Goal: Task Accomplishment & Management: Complete application form

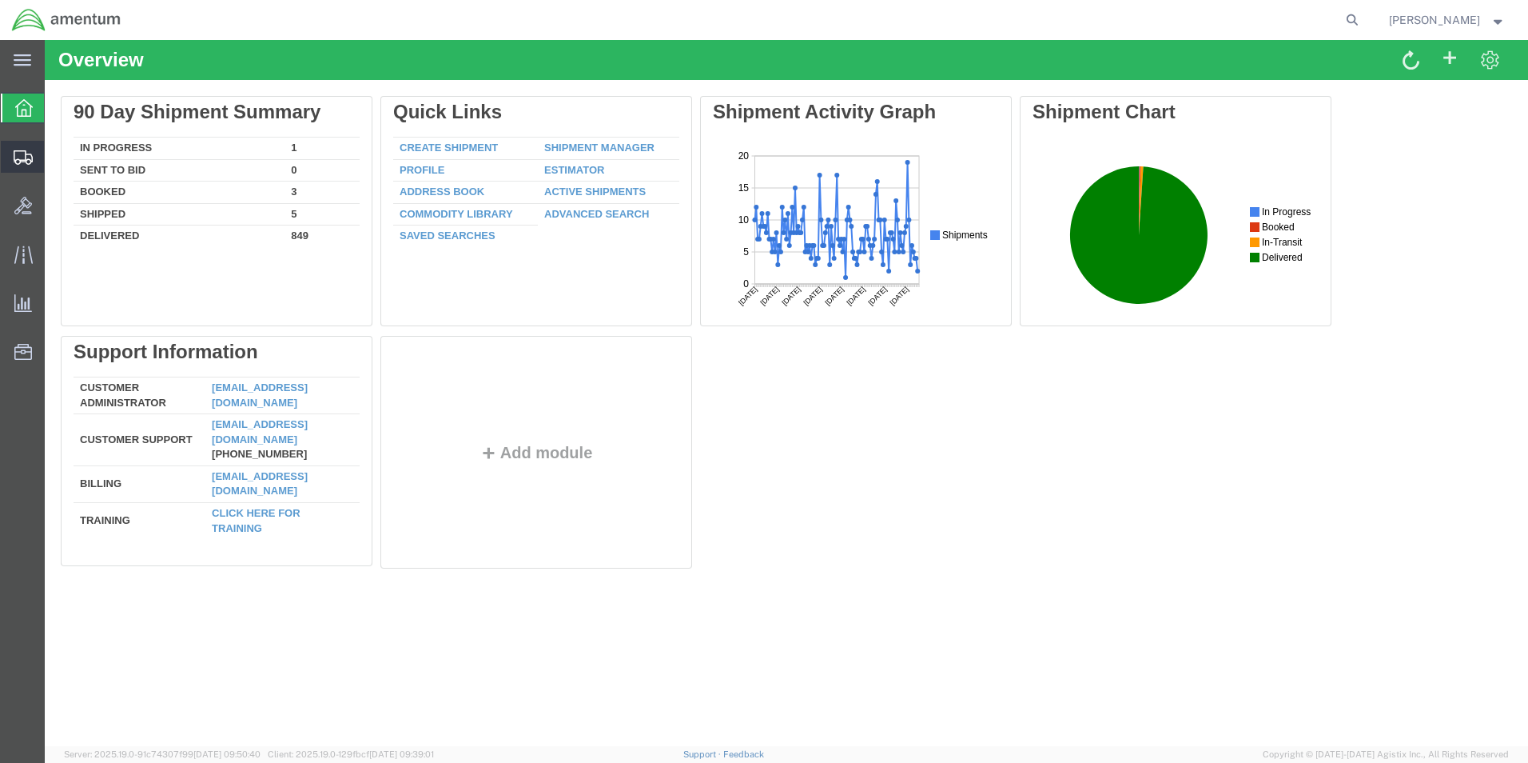
click at [55, 157] on span "Shipments" at bounding box center [49, 157] width 11 height 32
click at [0, 0] on span "Shipment Manager" at bounding box center [0, 0] width 0 height 0
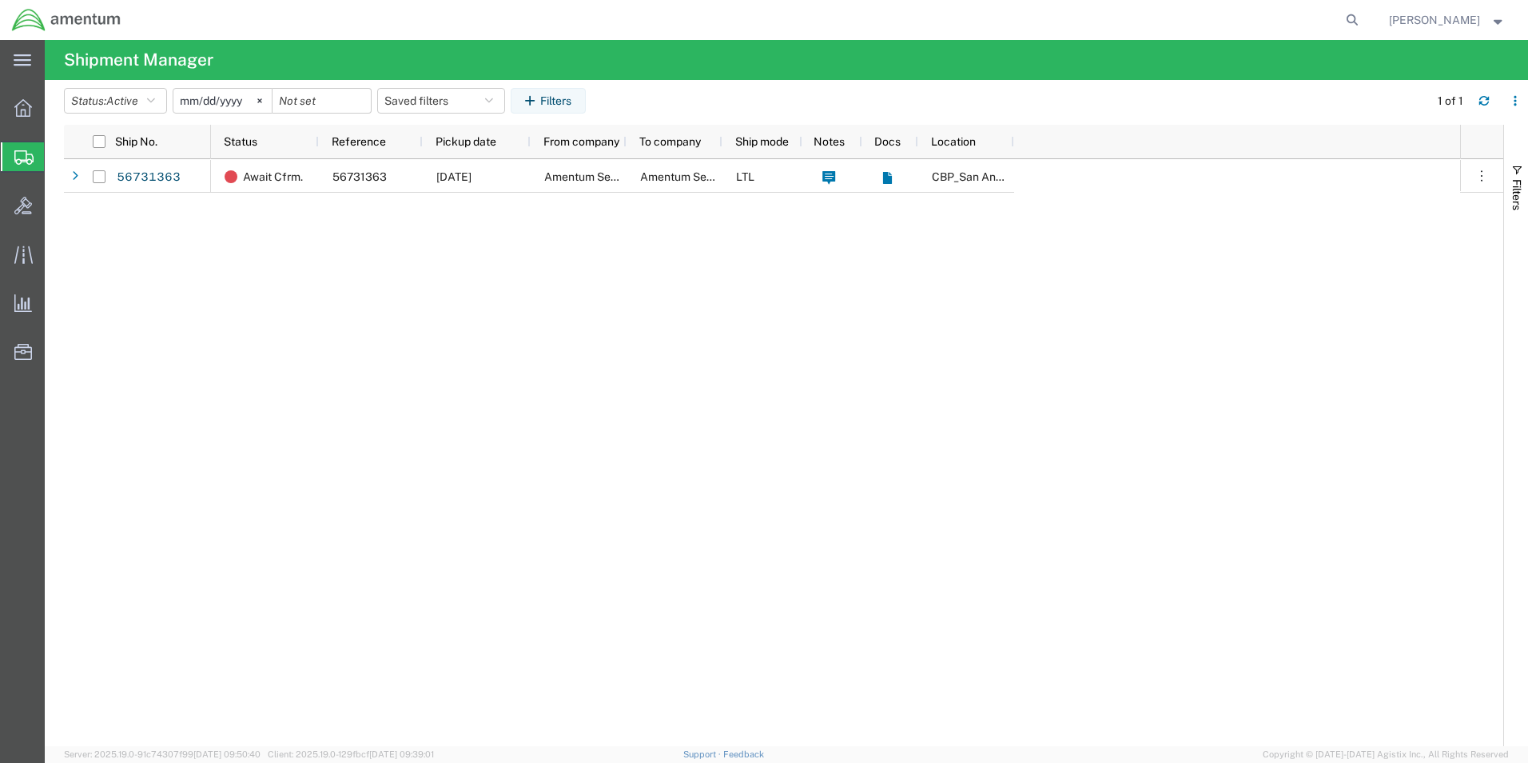
click at [206, 104] on input "[DATE]" at bounding box center [222, 101] width 98 height 24
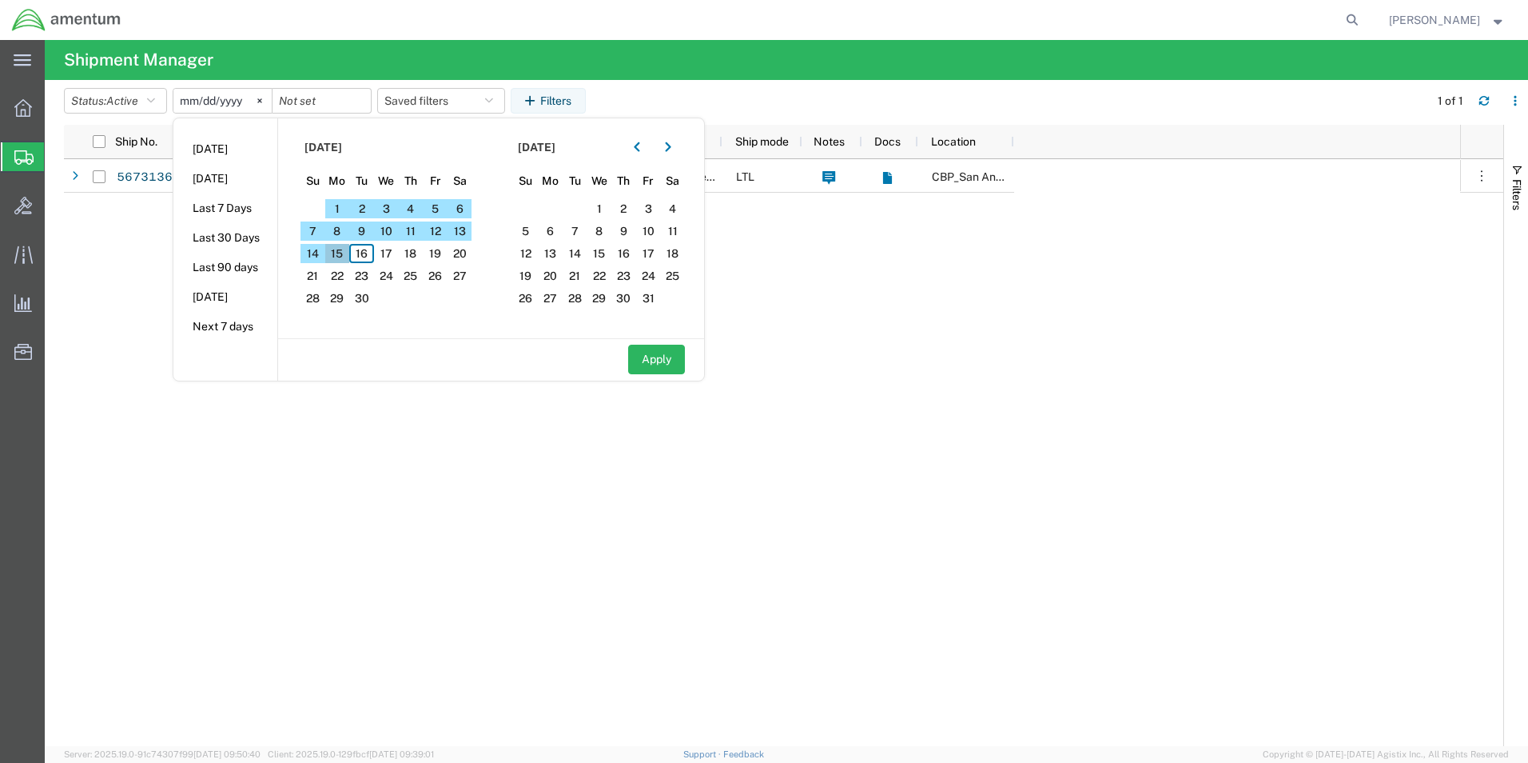
click at [346, 251] on span "15" at bounding box center [337, 253] width 25 height 19
click at [648, 360] on button "Apply" at bounding box center [656, 360] width 57 height 30
type input "[DATE]"
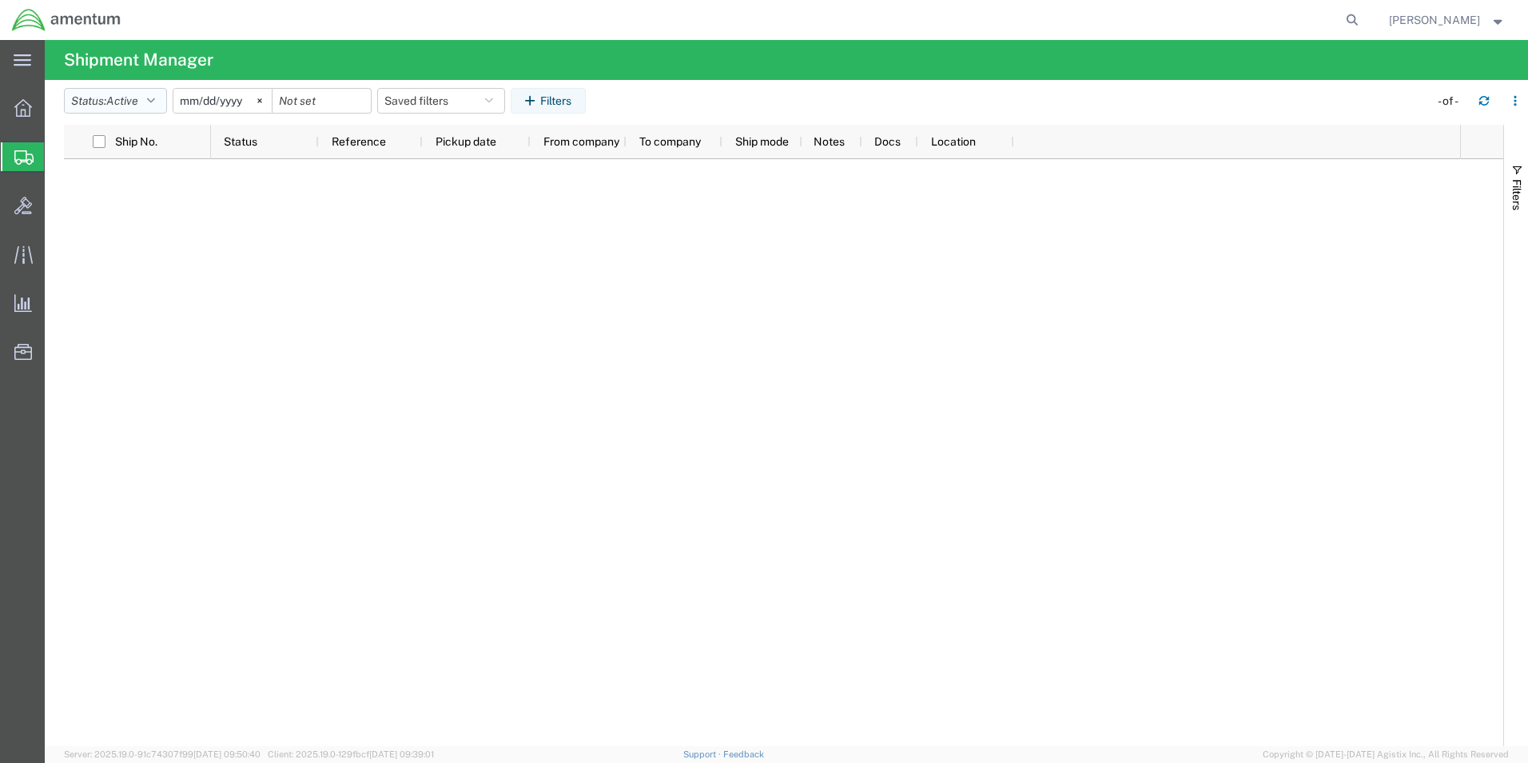
click at [128, 101] on span "Active" at bounding box center [122, 100] width 32 height 13
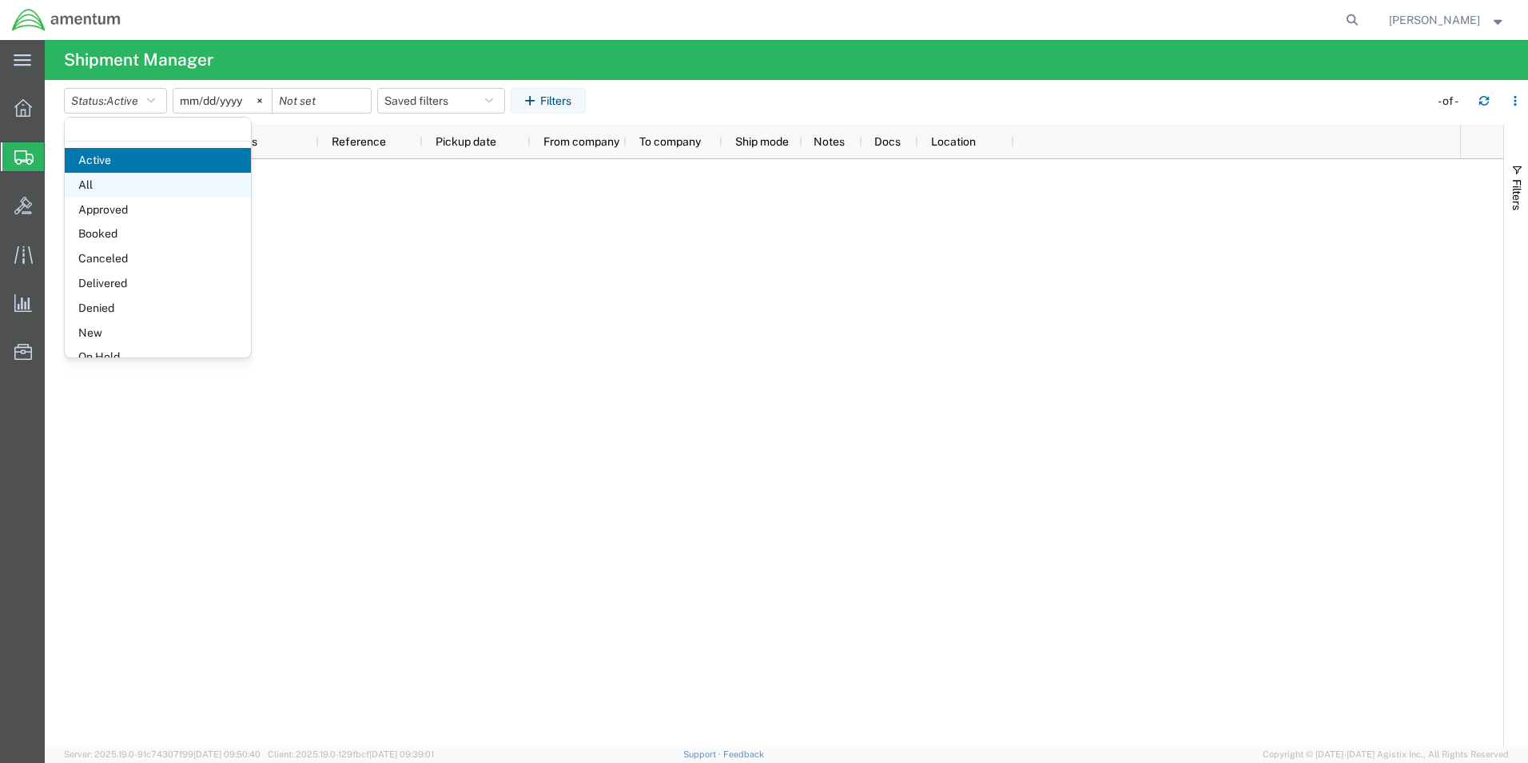
click at [108, 180] on span "All" at bounding box center [158, 185] width 186 height 25
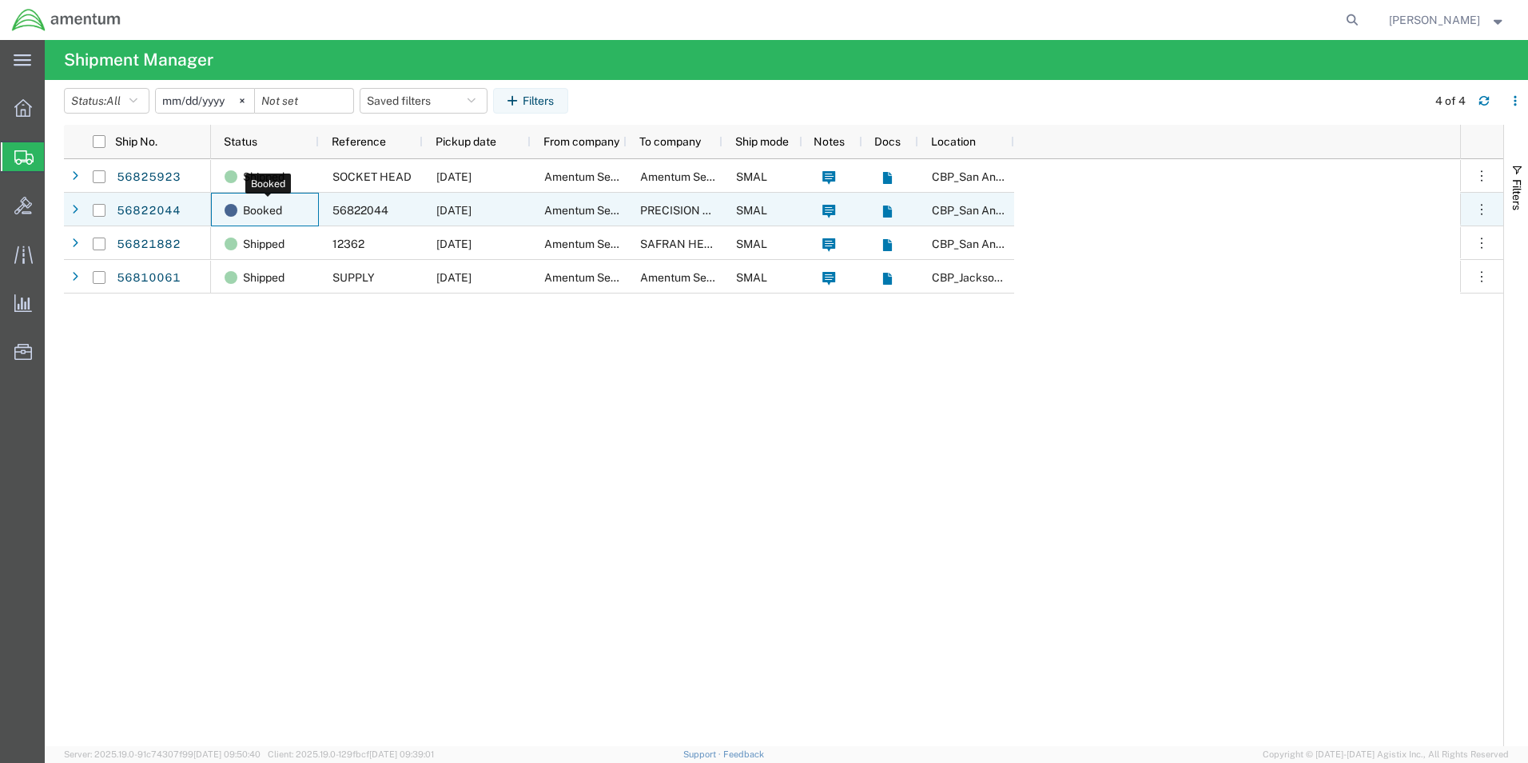
click at [260, 217] on span "Booked" at bounding box center [262, 210] width 39 height 34
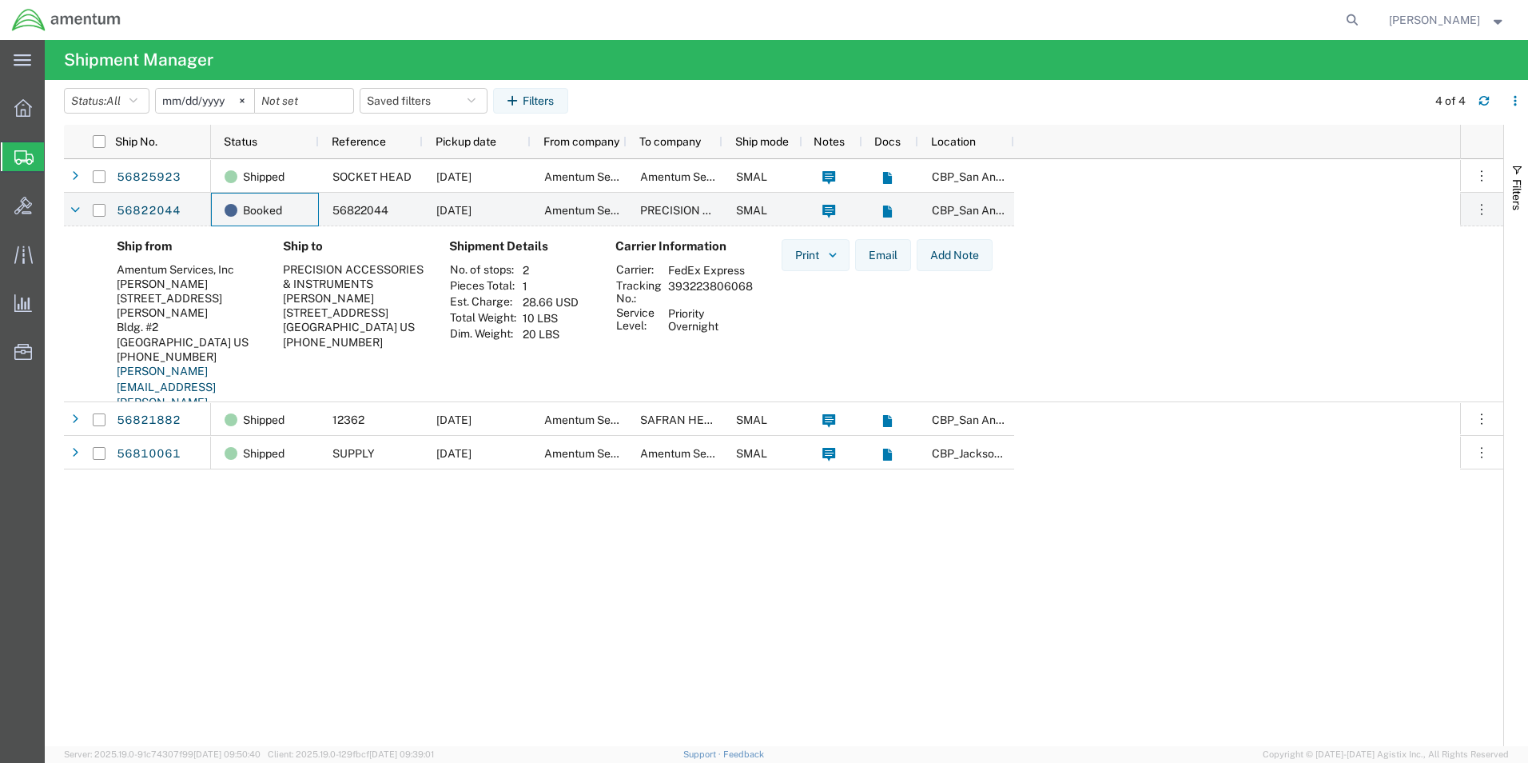
click at [656, 284] on th "Tracking No.:" at bounding box center [638, 291] width 47 height 27
click at [739, 297] on td "393223806068" at bounding box center [711, 291] width 96 height 27
click at [157, 213] on link "56822044" at bounding box center [149, 211] width 66 height 26
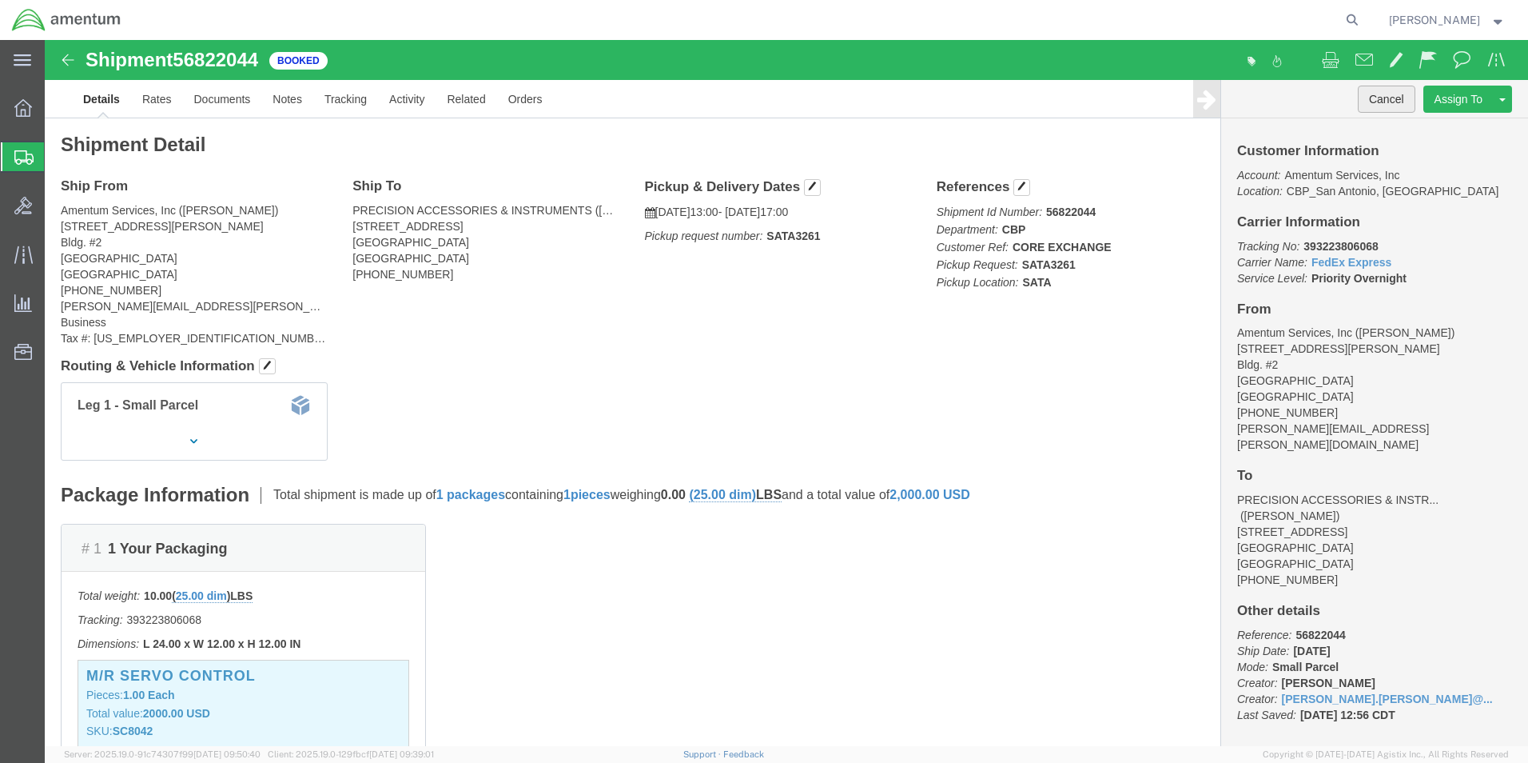
click button "Cancel"
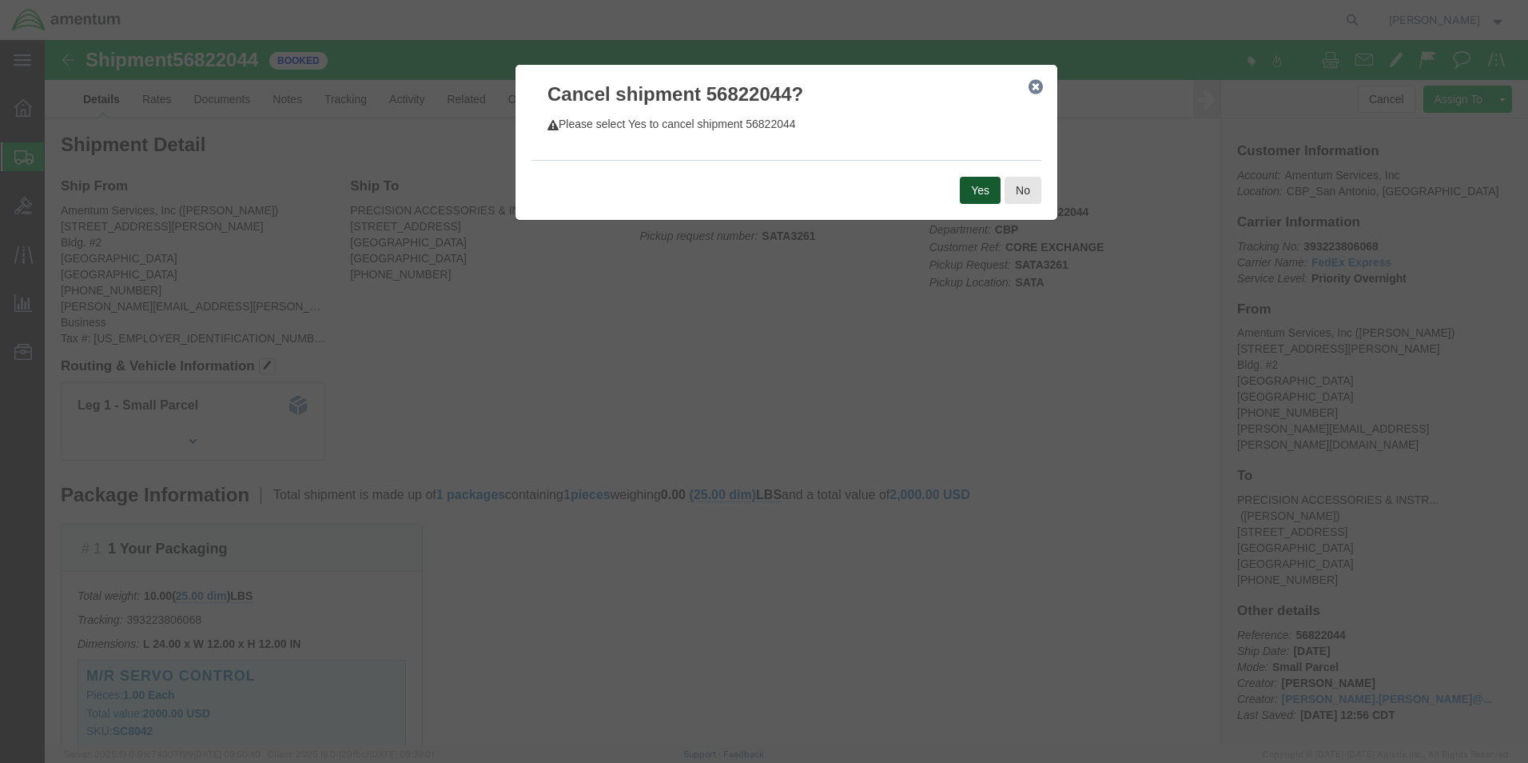
click button "Yes"
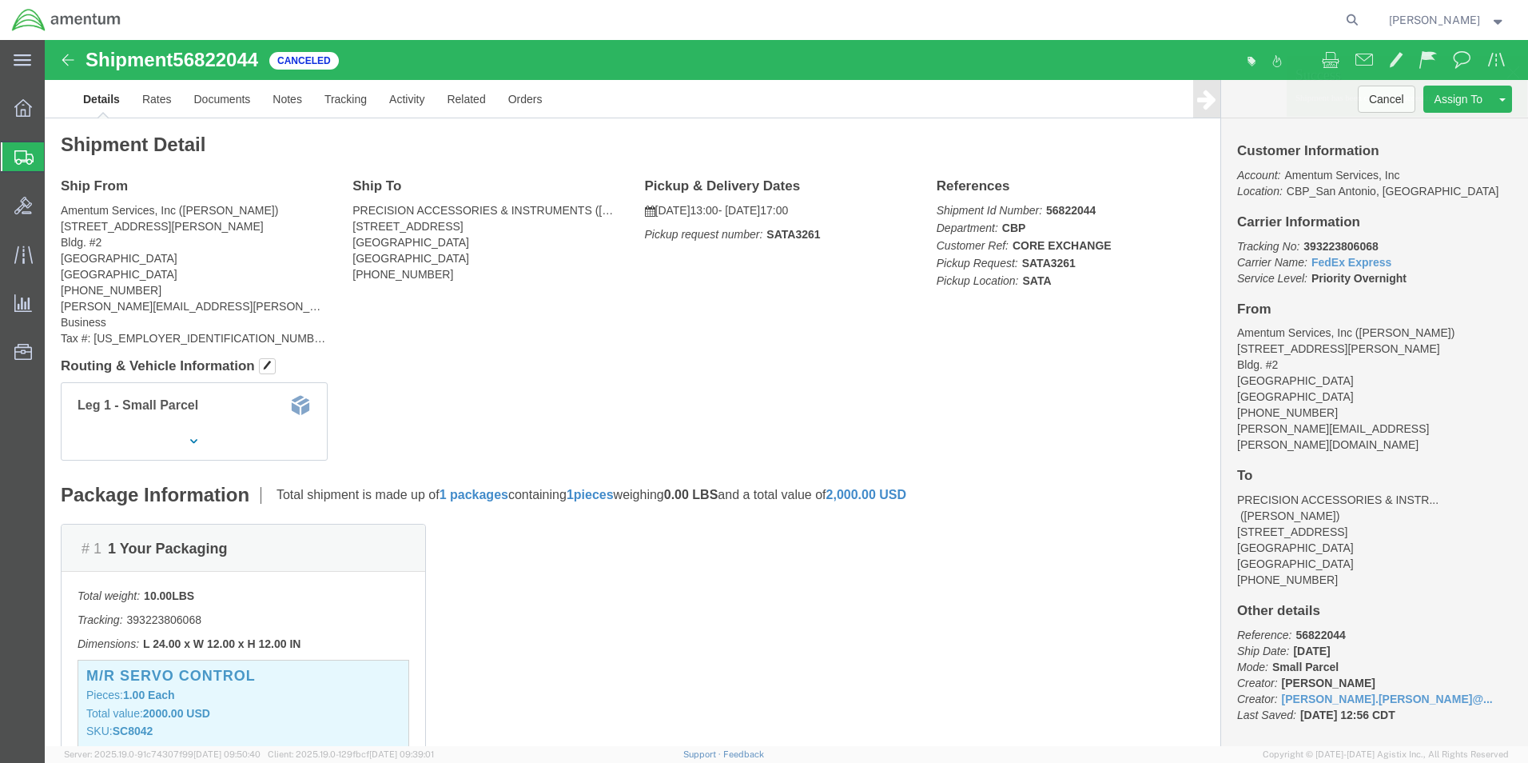
click at [0, 0] on span "Create Shipment" at bounding box center [0, 0] width 0 height 0
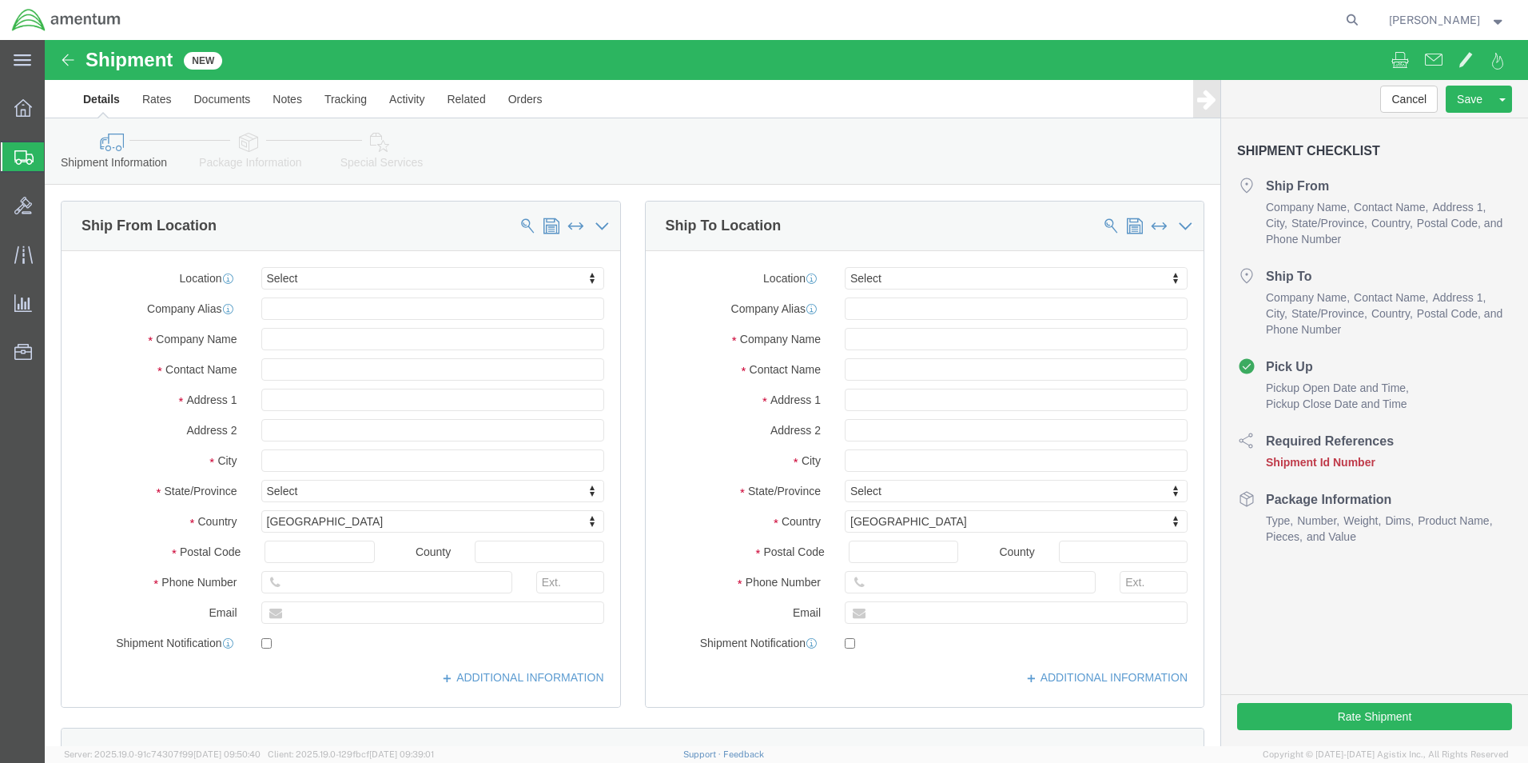
select select
click input "text"
type input "PRECISION"
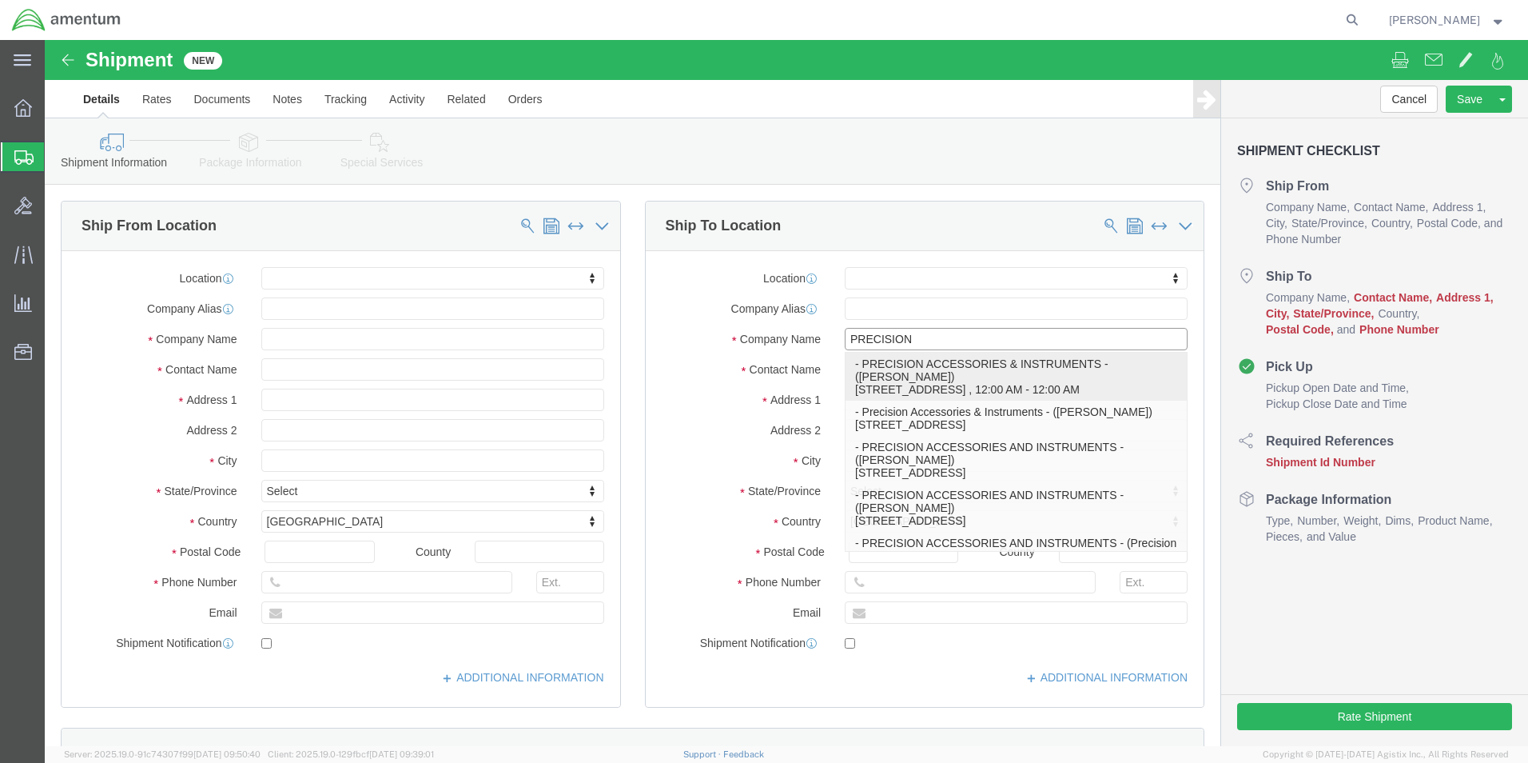
click p "- PRECISION ACCESSORIES & INSTRUMENTS - ([PERSON_NAME]) [STREET_ADDRESS] , 12:0…"
select select
type input "[STREET_ADDRESS]"
type input "30349"
type input "[PHONE_NUMBER]"
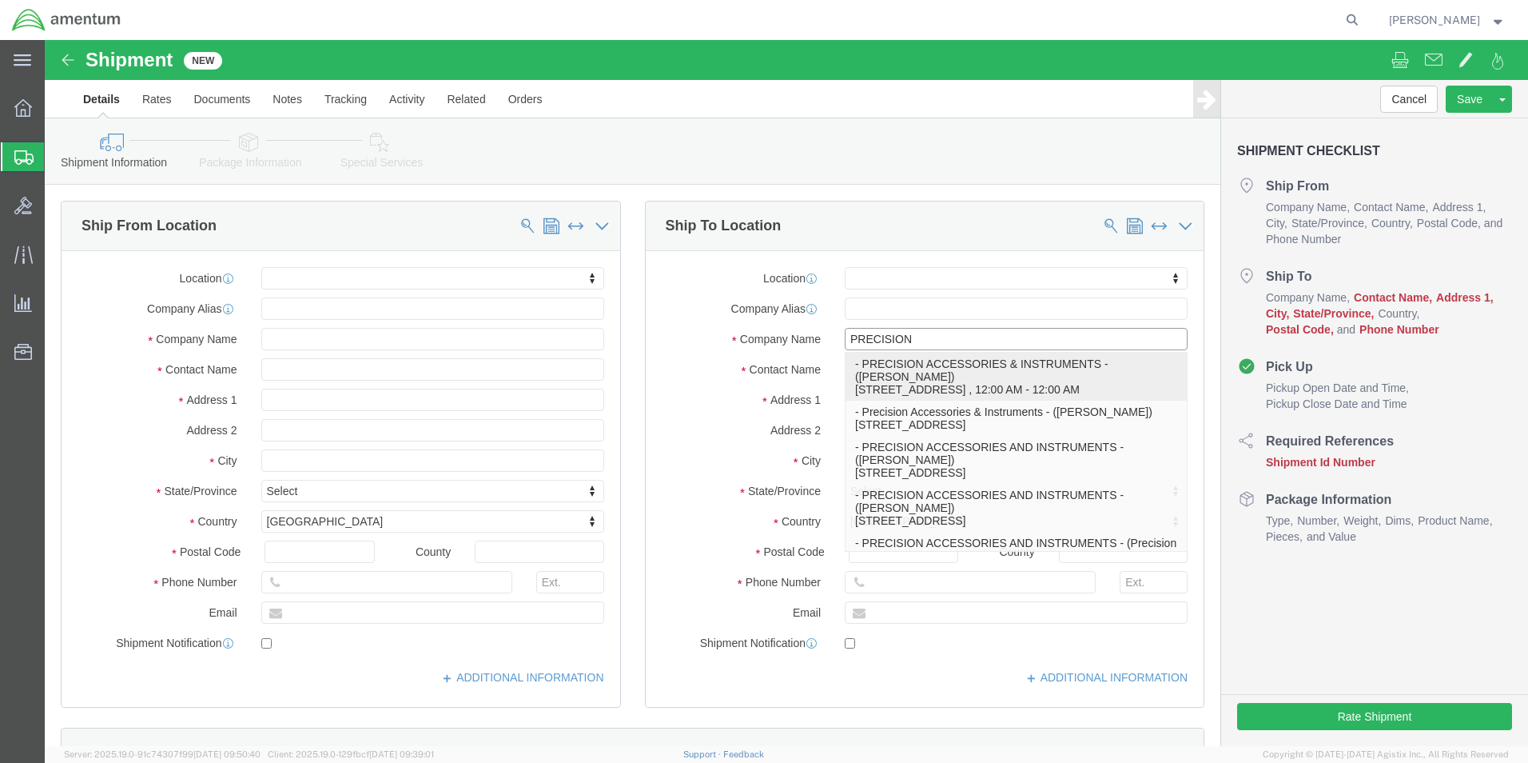
type input "PRECISION ACCESSORIES & INSTRUMENTS"
type input "[PERSON_NAME]"
type input "[GEOGRAPHIC_DATA]"
select select "GA"
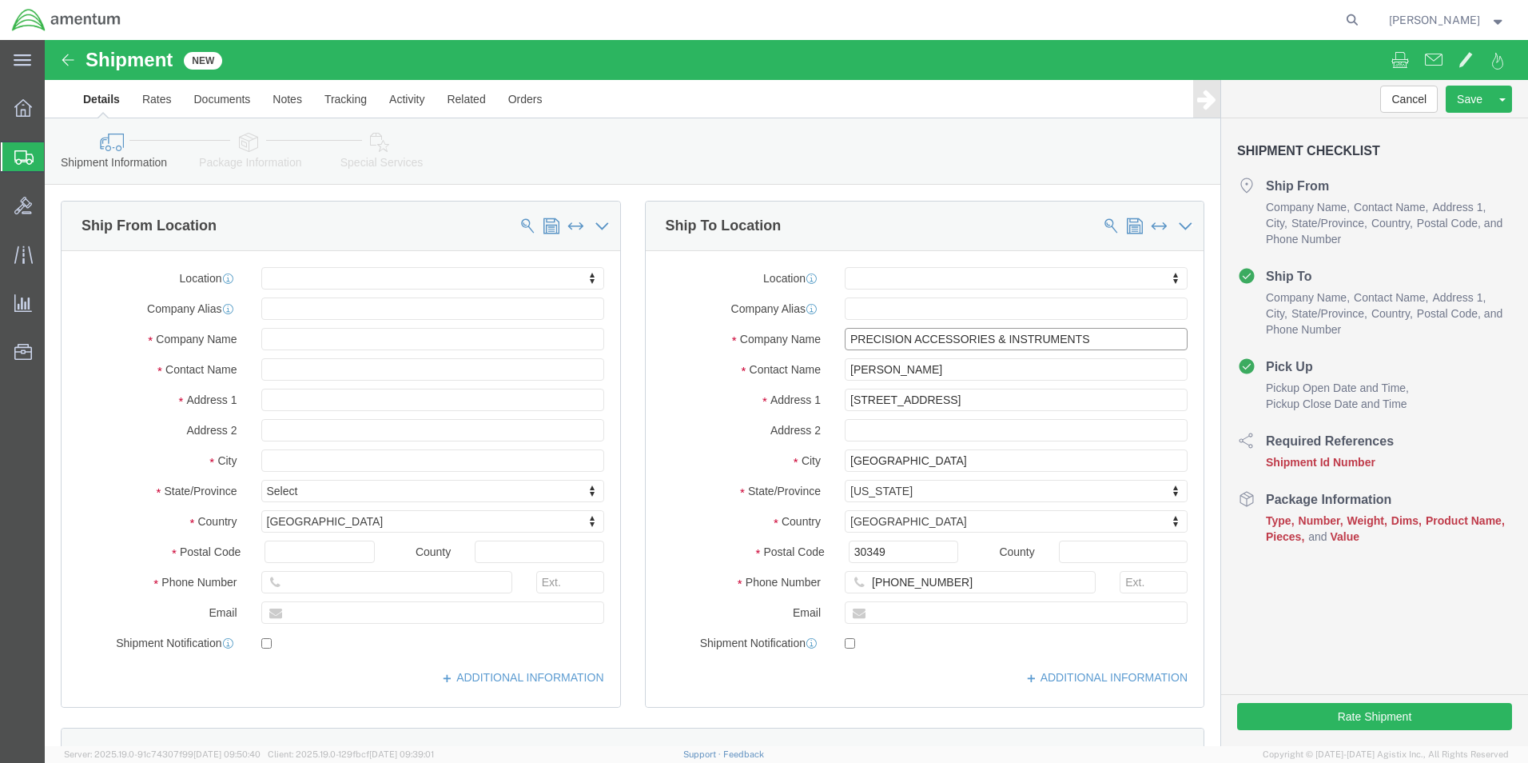
type input "PRECISION ACCESSORIES & INSTRUMENTS"
click input "text"
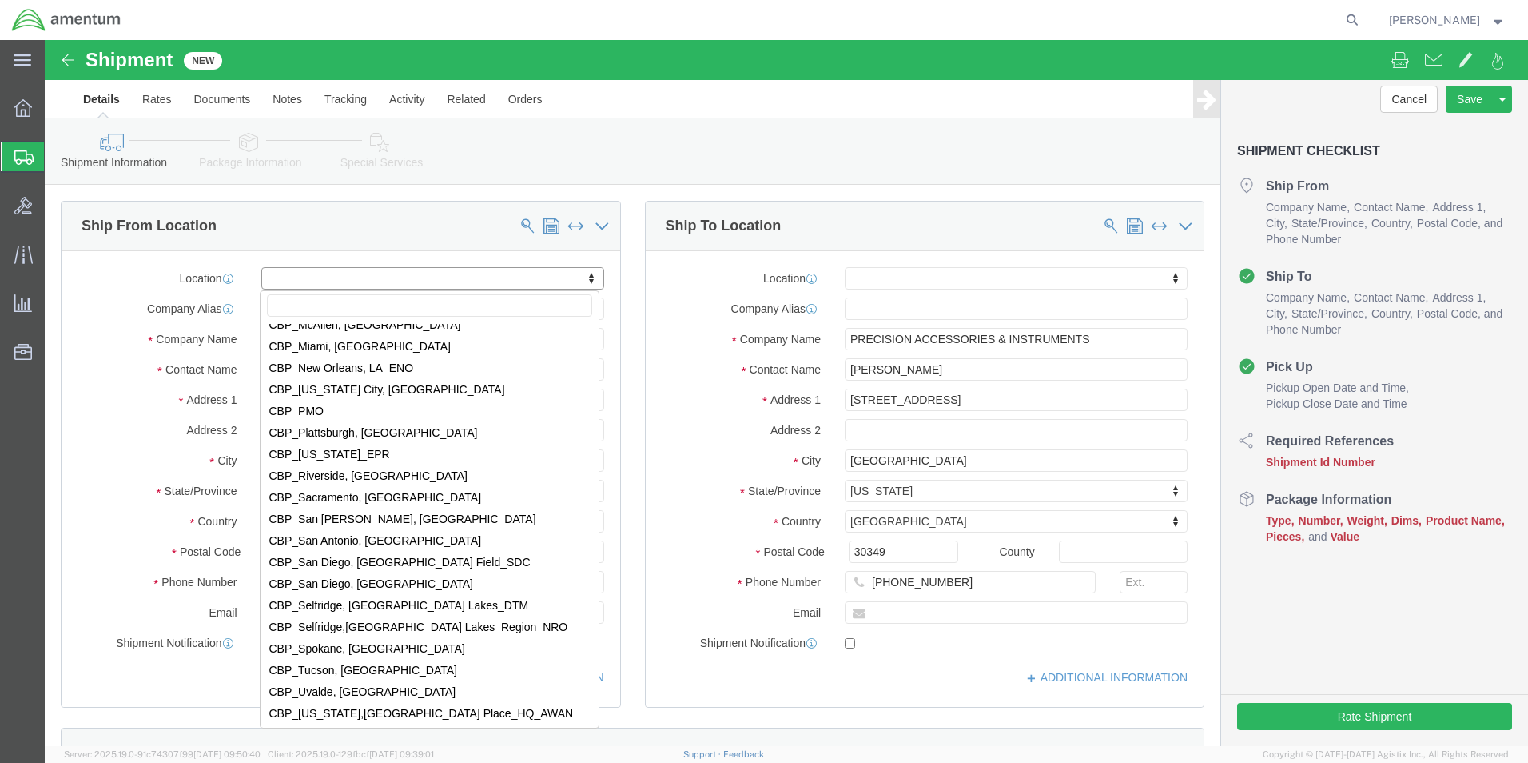
scroll to position [3437, 0]
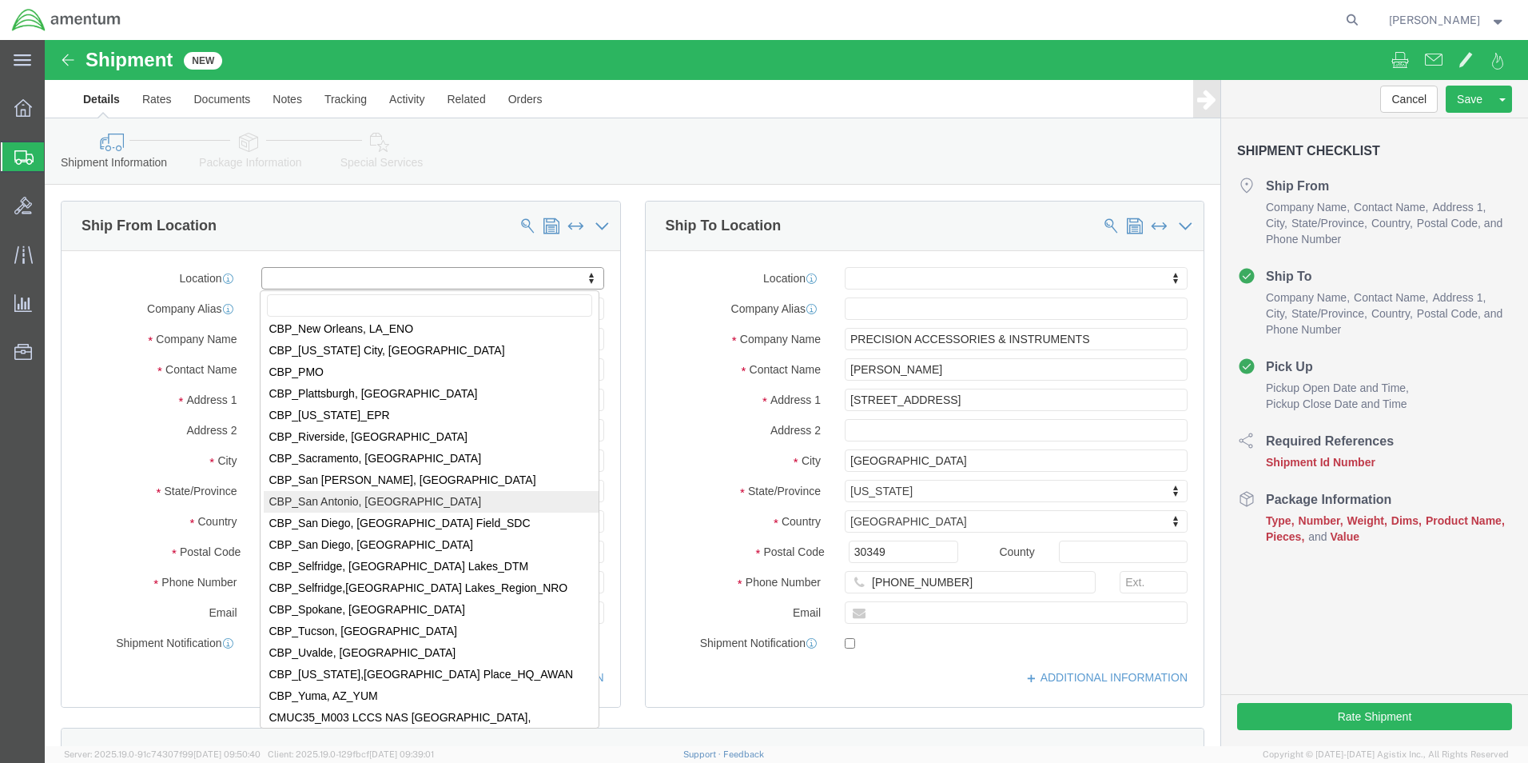
select select "49945"
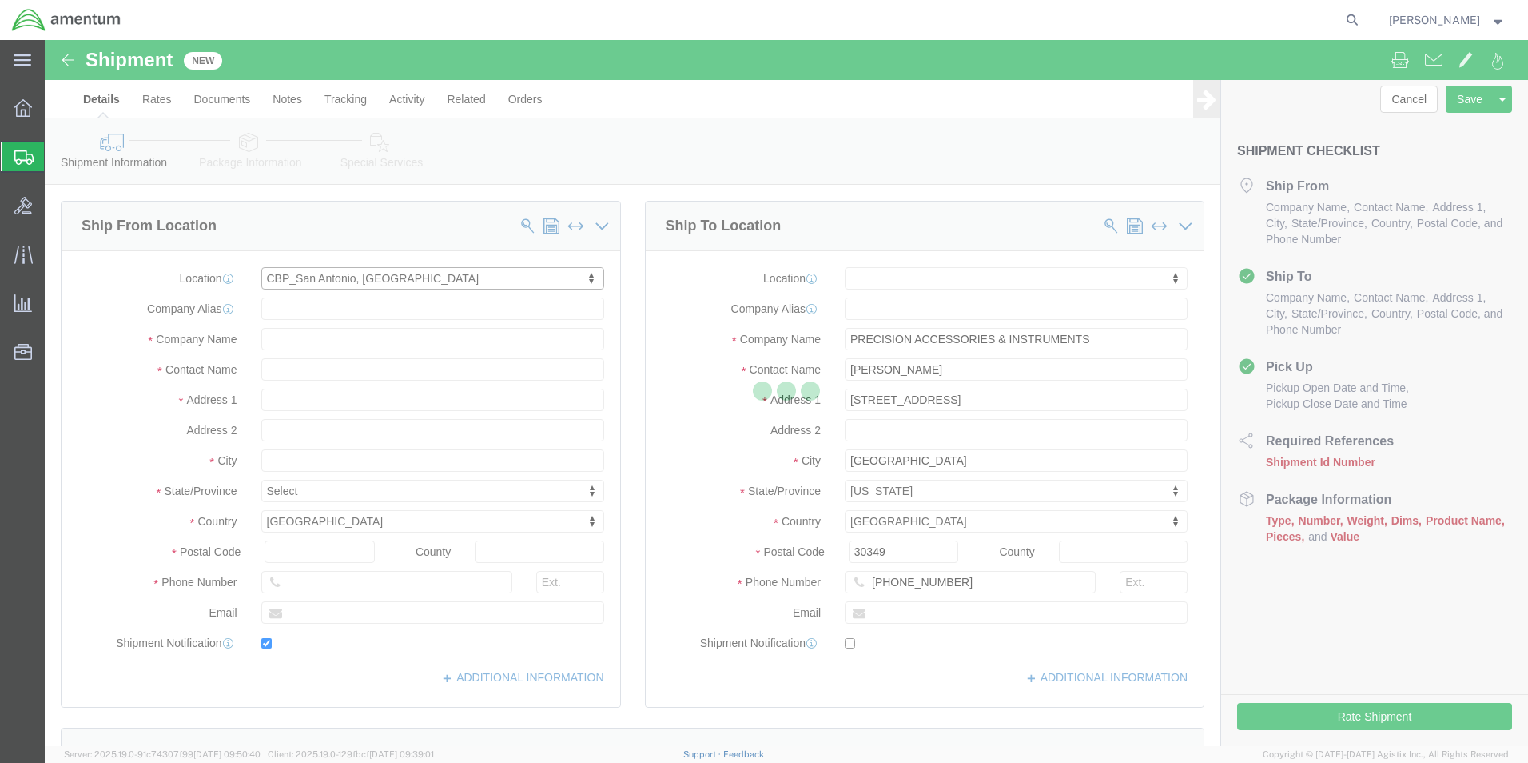
type input "[STREET_ADDRESS][PERSON_NAME]"
type input "Bldg. #2"
type input "78216"
type input "[PHONE_NUMBER]"
type input "[PERSON_NAME][EMAIL_ADDRESS][PERSON_NAME][DOMAIN_NAME]"
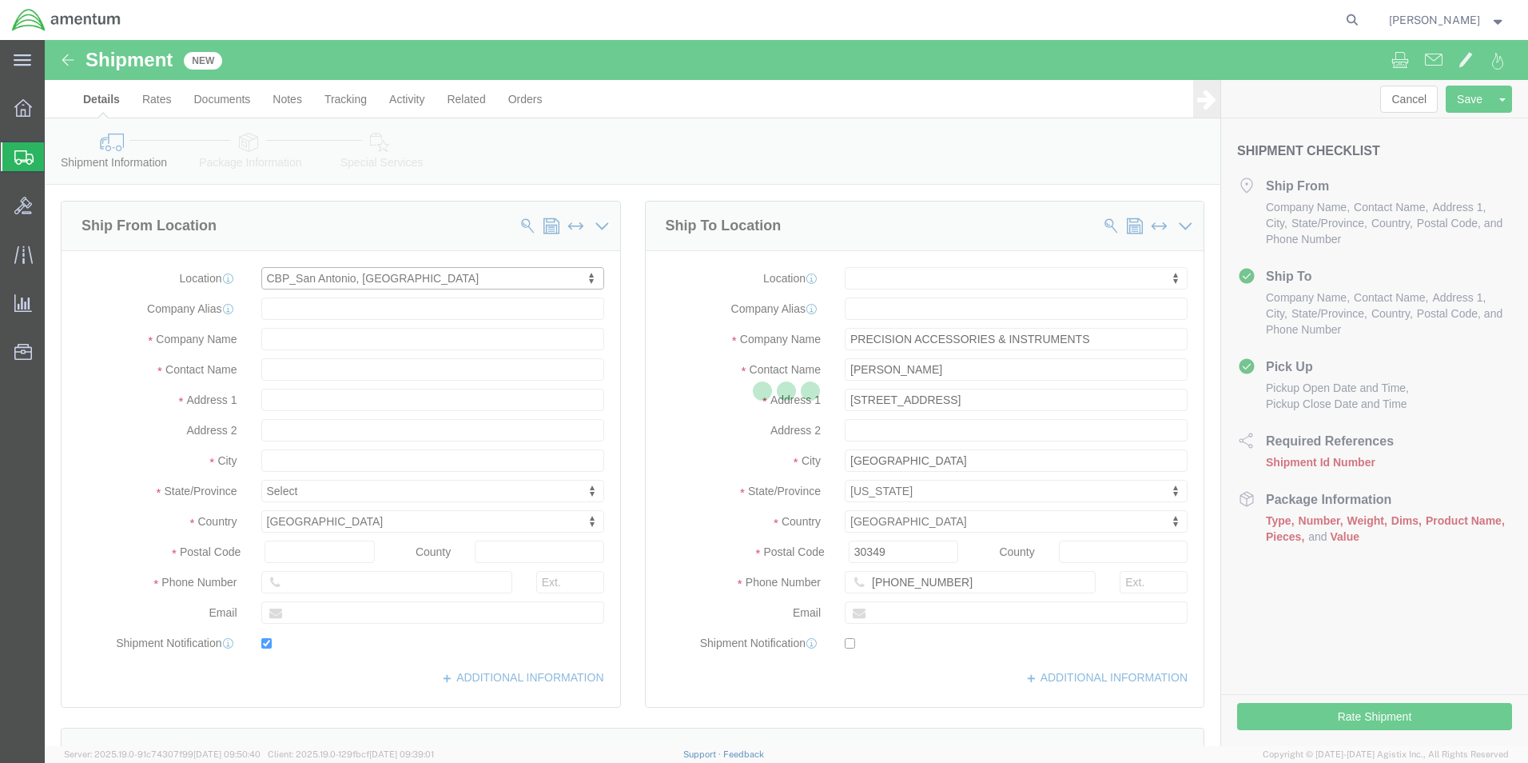
checkbox input "true"
type input "Amentum Services, Inc"
type input "[PERSON_NAME]"
type input "San Antonio"
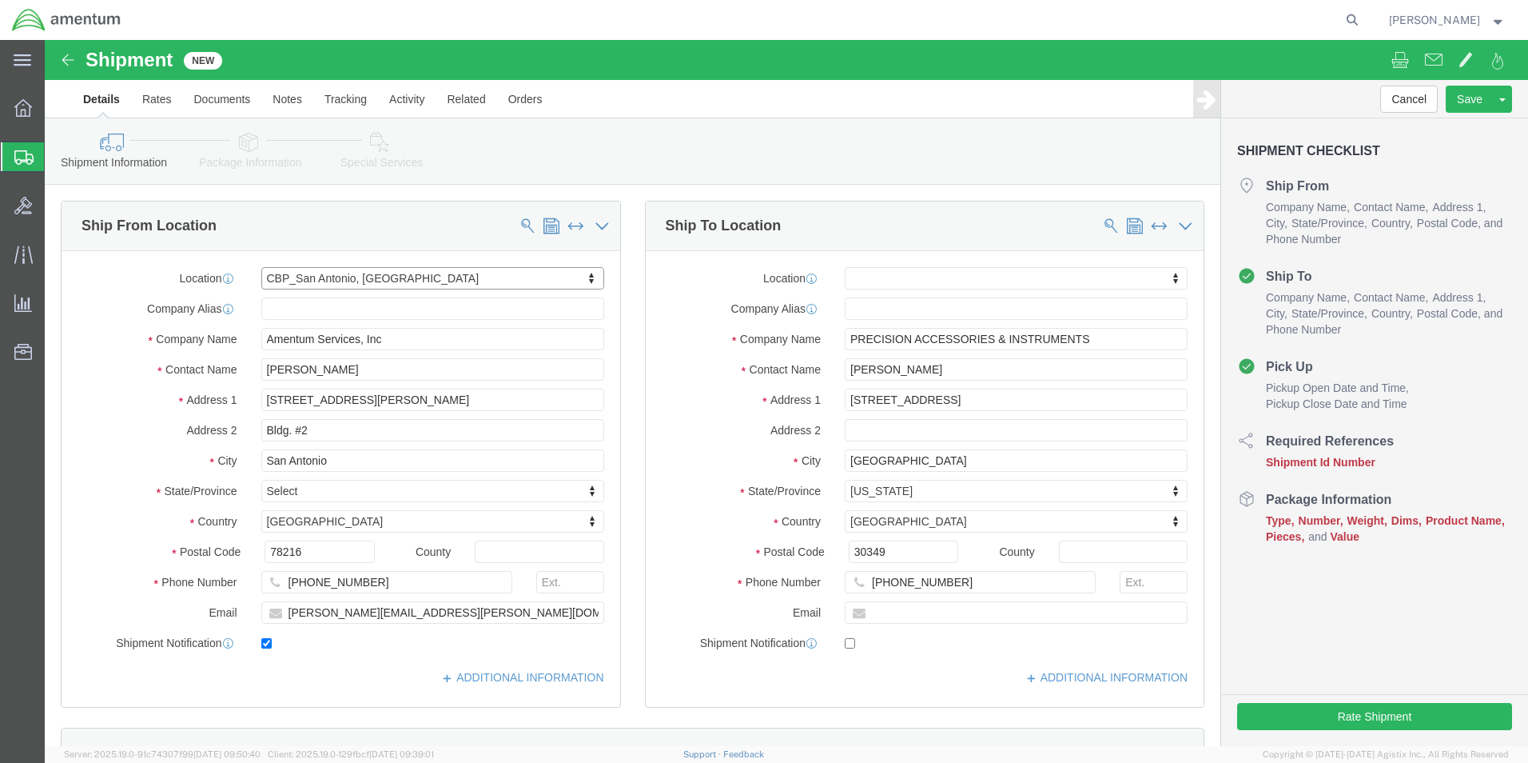
select select "[GEOGRAPHIC_DATA]"
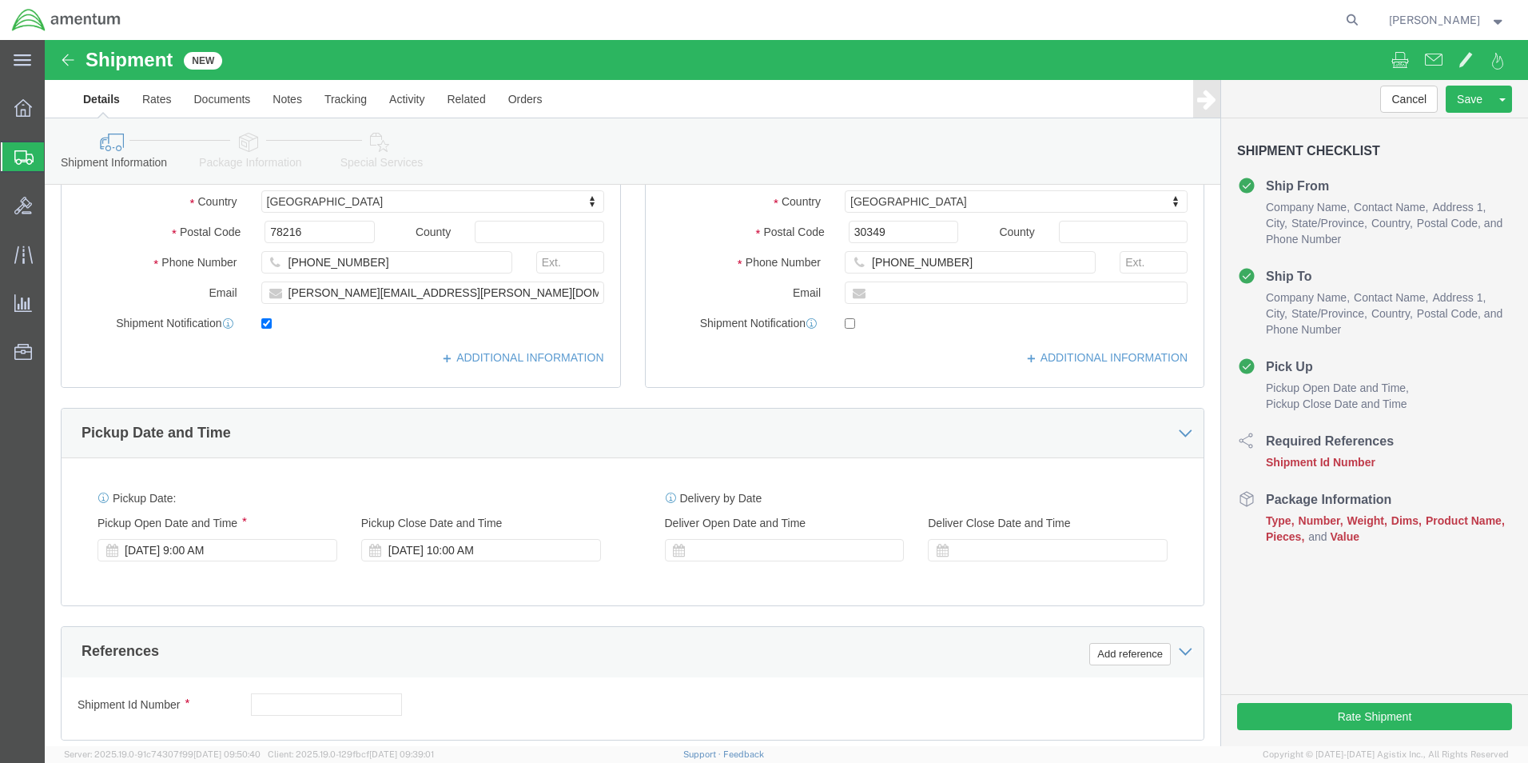
scroll to position [400, 0]
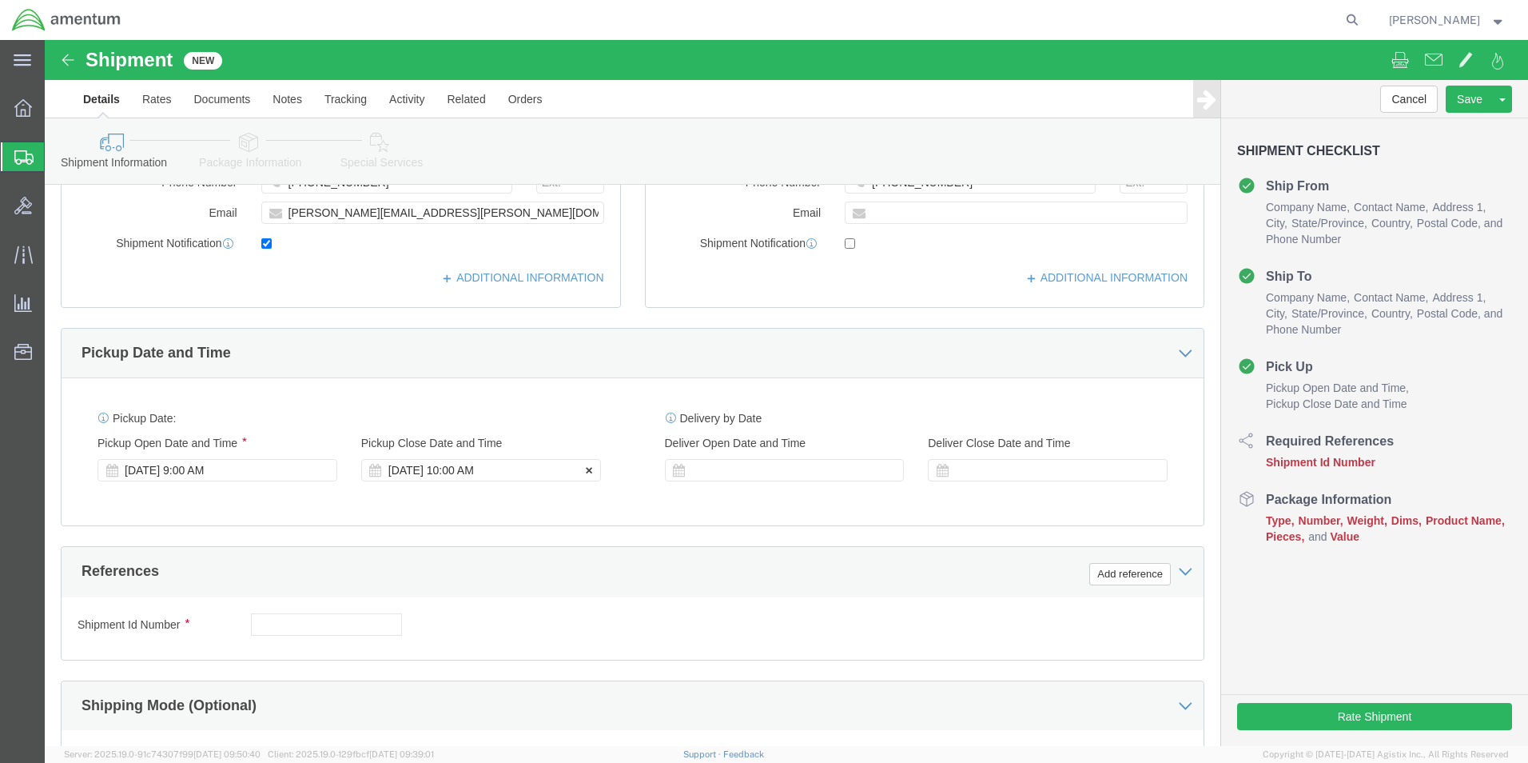
click div "[DATE] 10:00 AM"
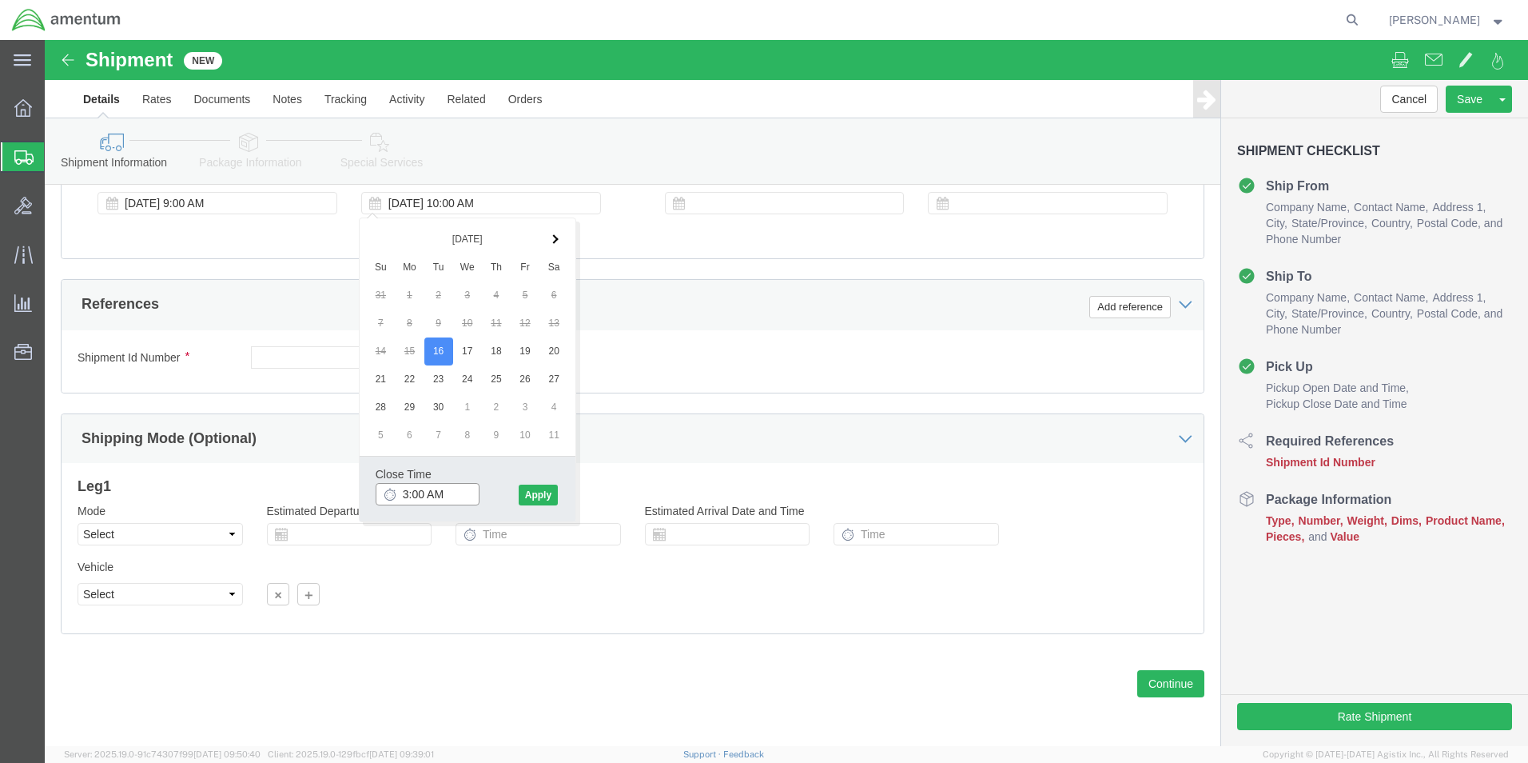
click input "3:00 AM"
type input "3:00 PM"
click button "Apply"
click input "text"
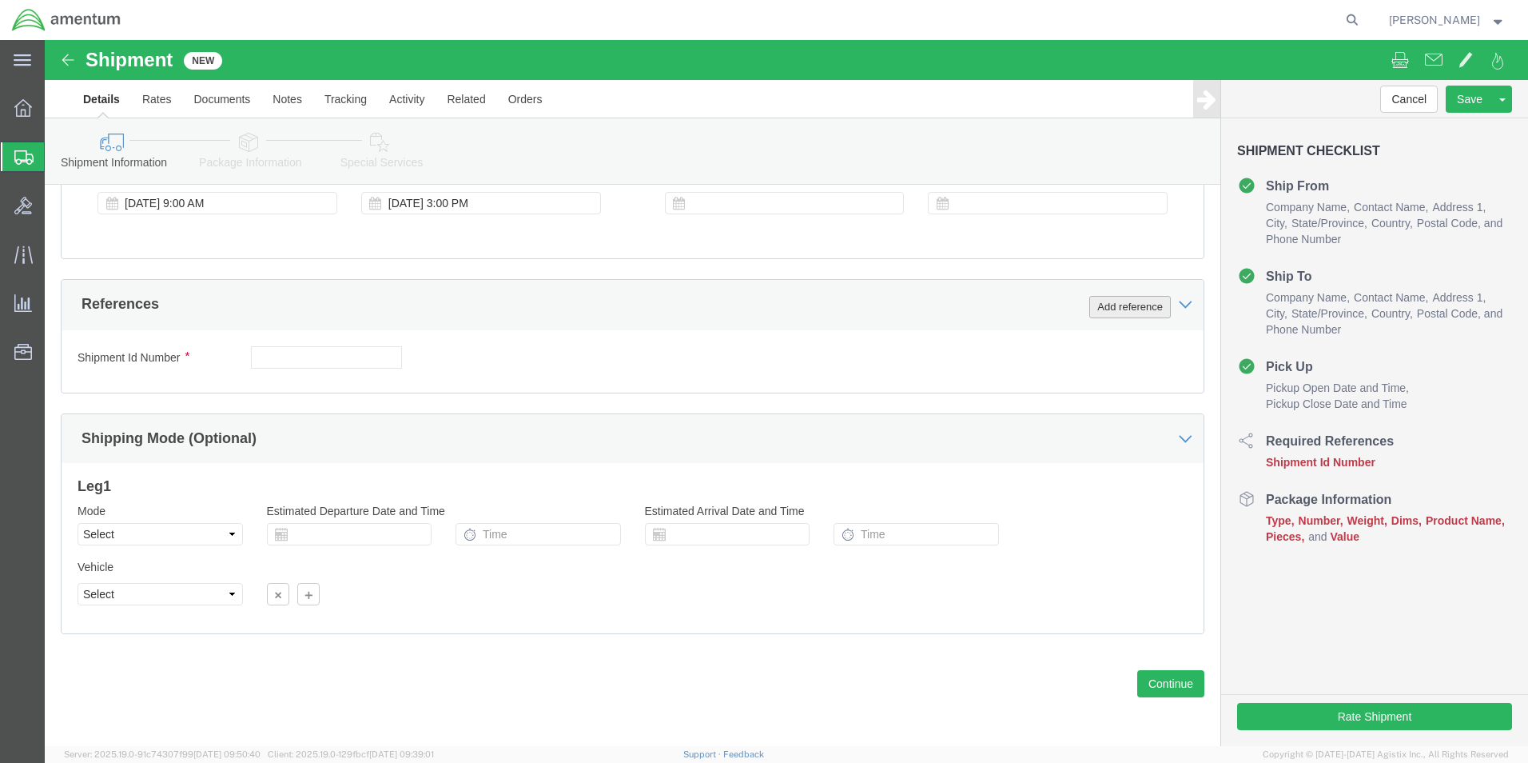
click button "Add reference"
click select "Select Account Type Activity ID Airline Appointment Number ASN Batch Request # …"
select select "CUSTREF"
click select "Select Account Type Activity ID Airline Appointment Number ASN Batch Request # …"
click input "text"
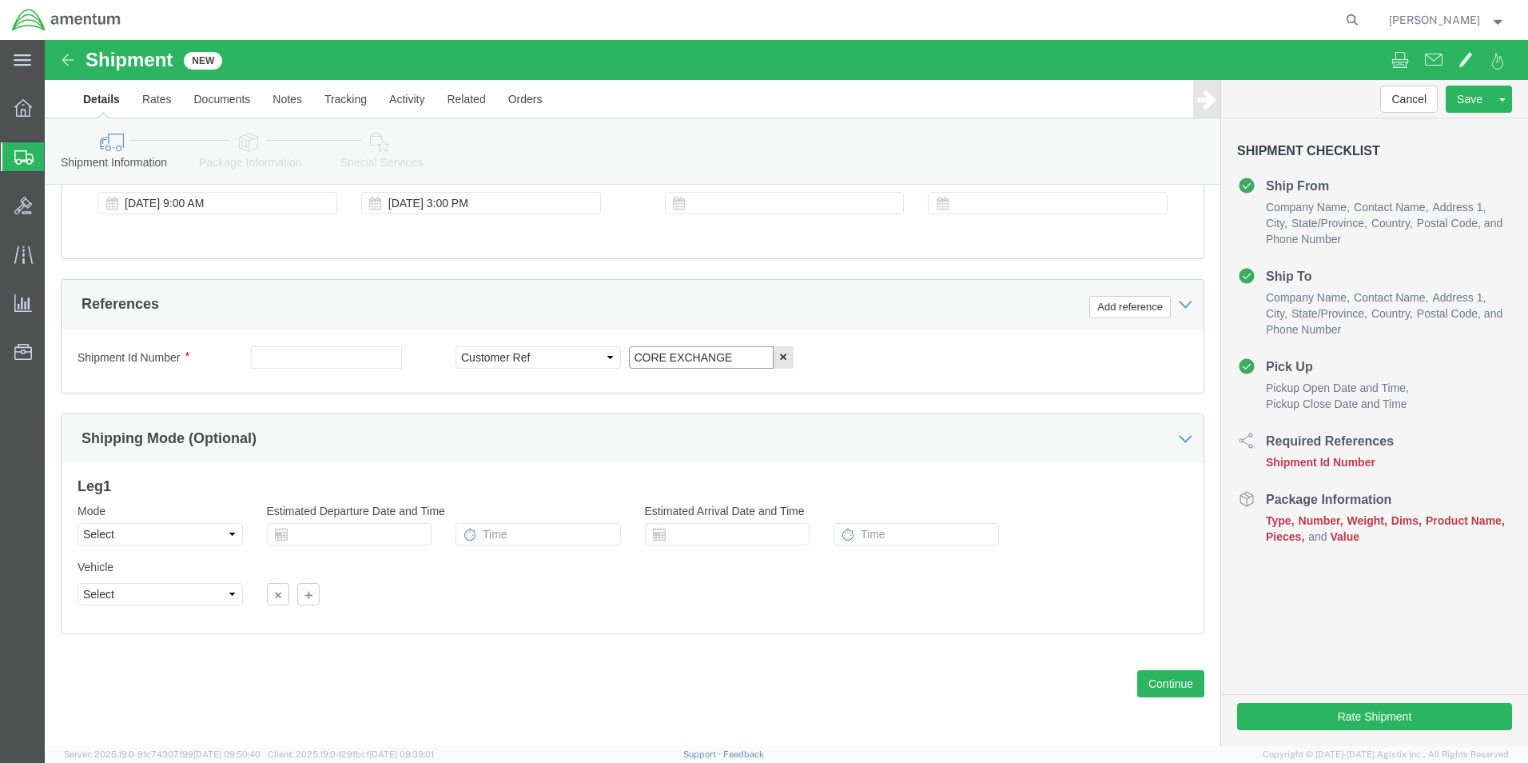
type input "CORE EXCHANGE"
click input "text"
paste input "CBP0043880"
type input "CBP0043880"
click input "CORE EXCHANGE"
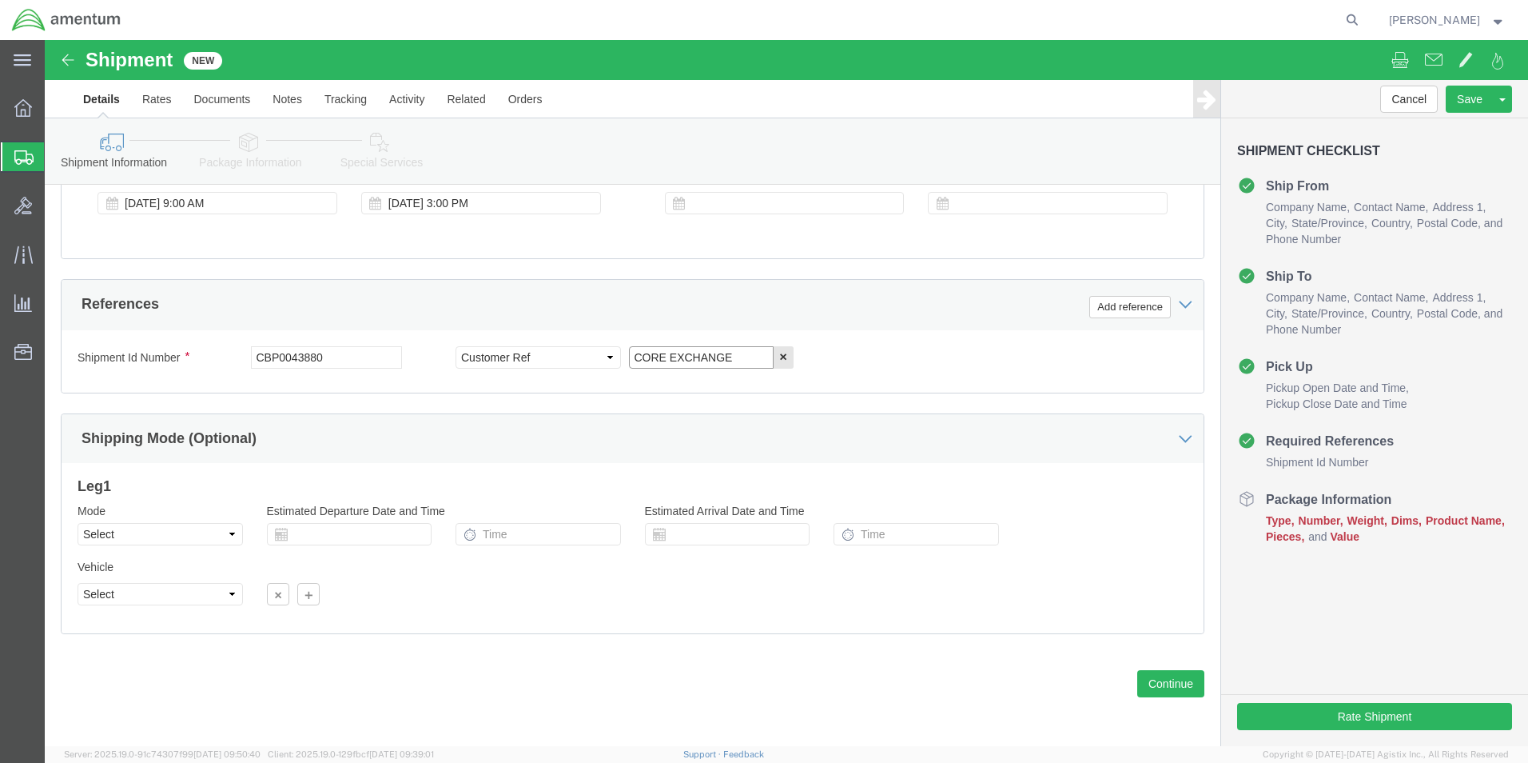
paste input "CBP0043880"
type input "CORE EXCHANGE CBP0043880"
click button "Add reference"
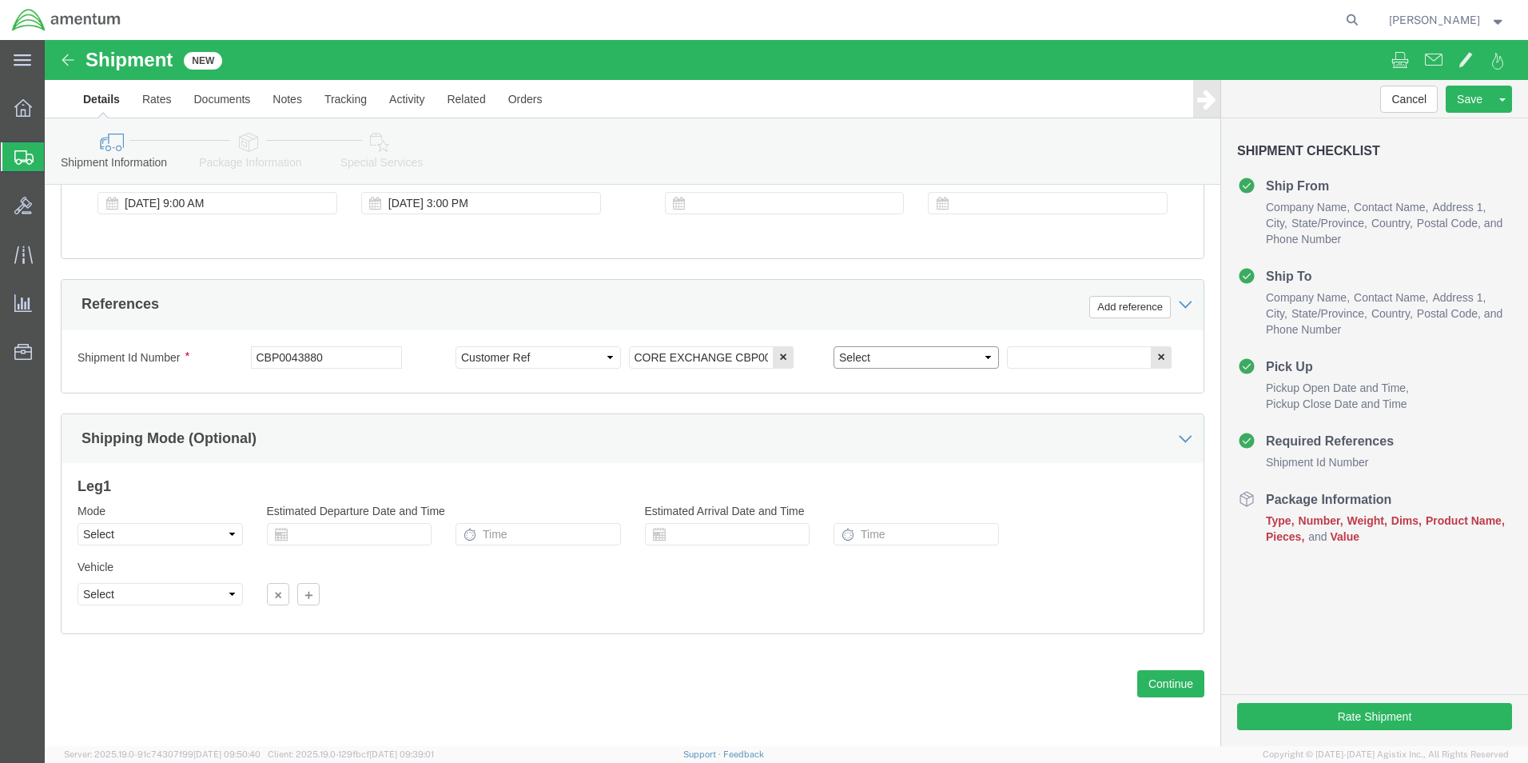
click select "Select Account Type Activity ID Airline Appointment Number ASN Batch Request # …"
select select "DEPT"
click select "Select Account Type Activity ID Airline Appointment Number ASN Batch Request # …"
click input "text"
type input "CBP"
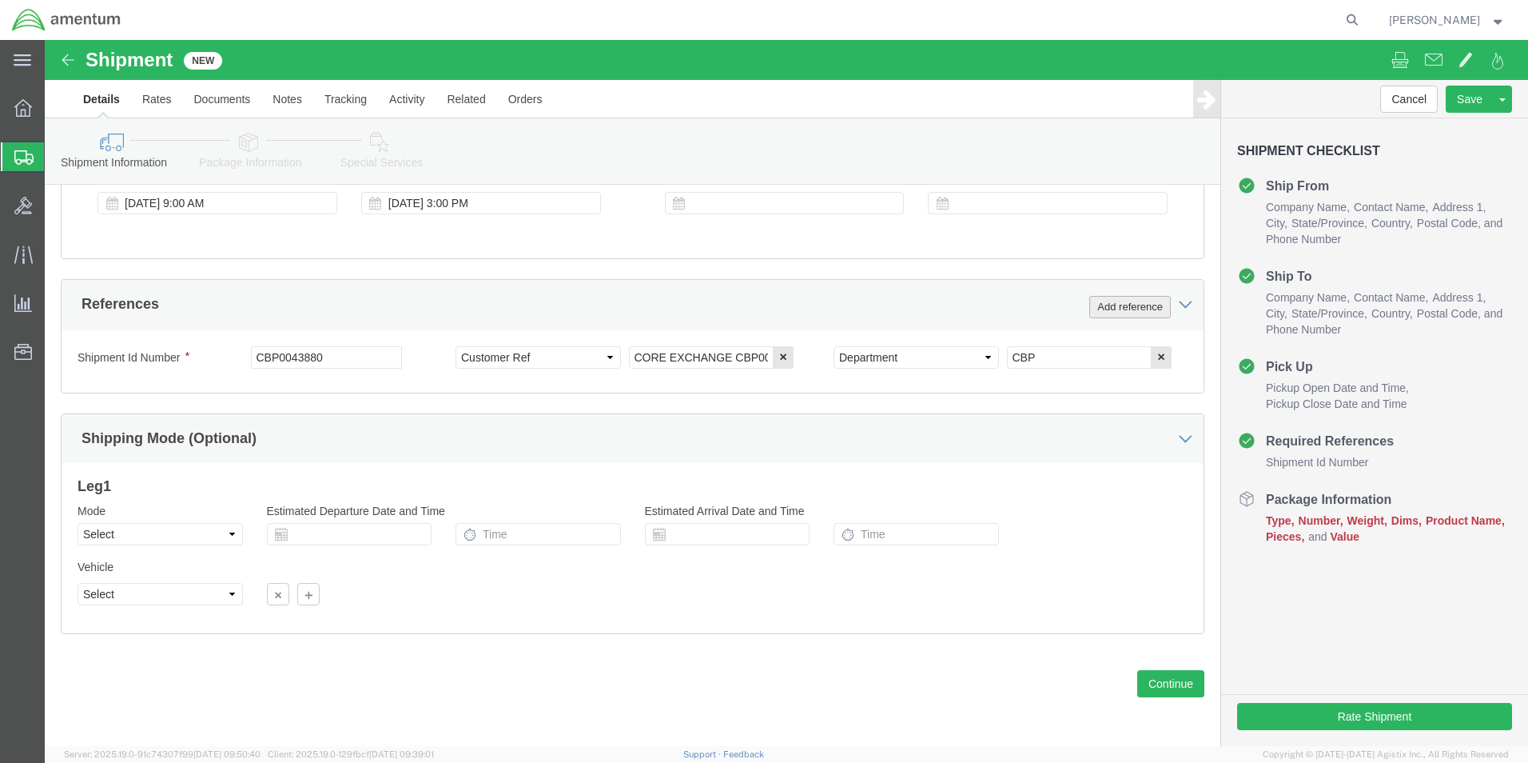
click button "Add reference"
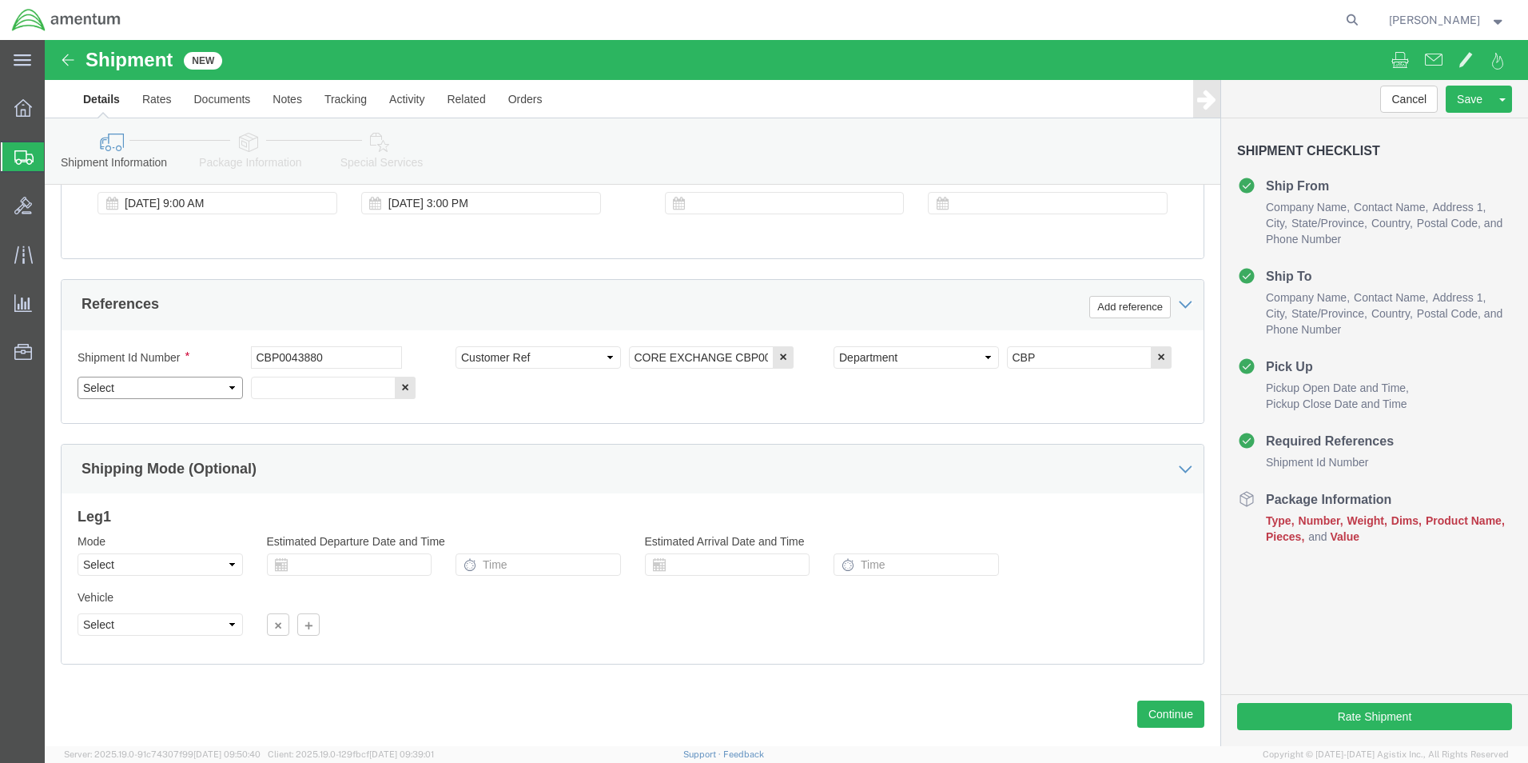
click select "Select Account Type Activity ID Airline Appointment Number ASN Batch Request # …"
select select "DEPT"
click select "Select Account Type Activity ID Airline Appointment Number ASN Batch Request # …"
click input "text"
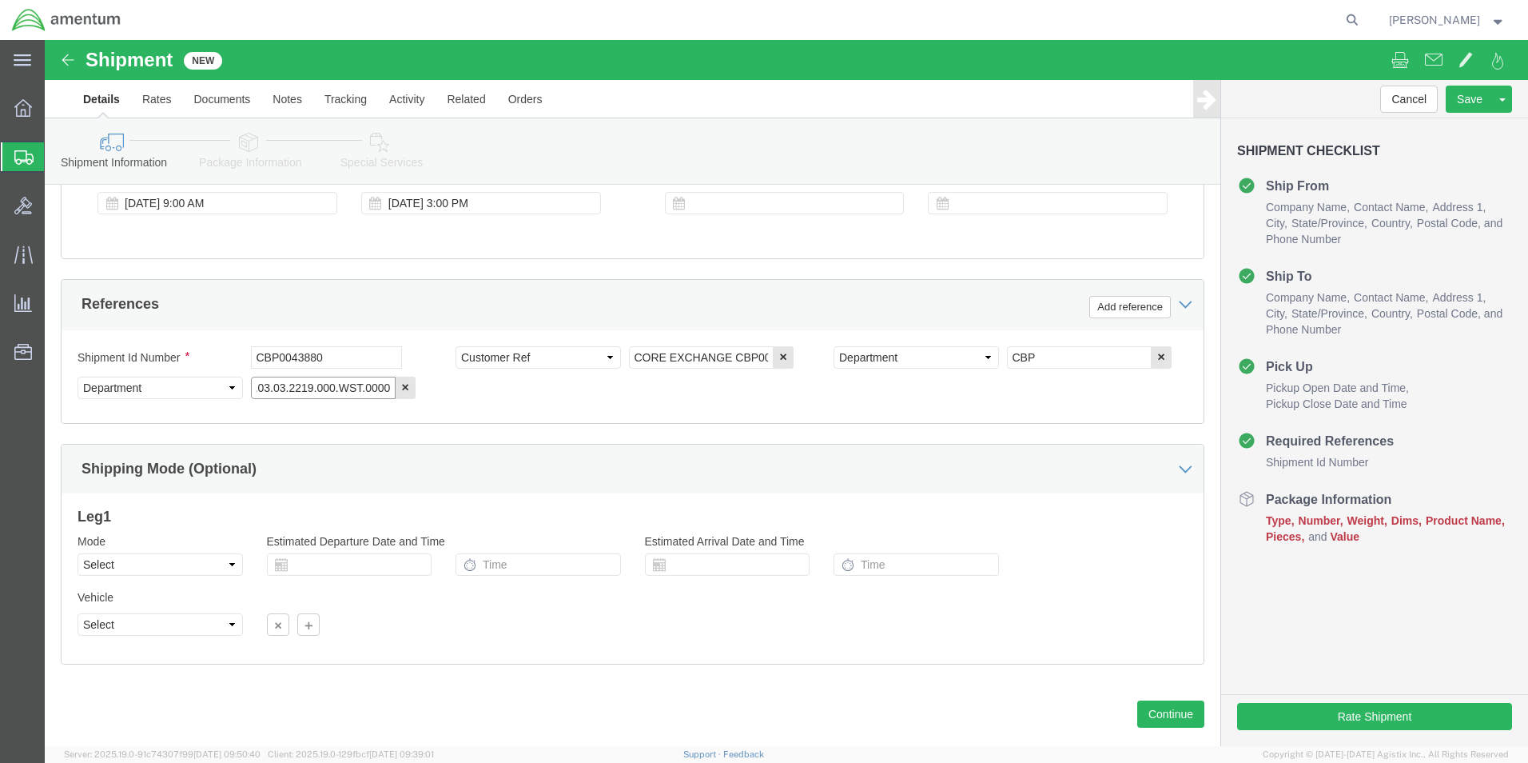
type input "6118.03.03.2219.000.WST.0000"
click select "Select Air Less than Truckload Multi-Leg Ocean Freight Rail Small Parcel Truckl…"
select select "SMAL"
click select "Select Air Less than Truckload Multi-Leg Ocean Freight Rail Small Parcel Truckl…"
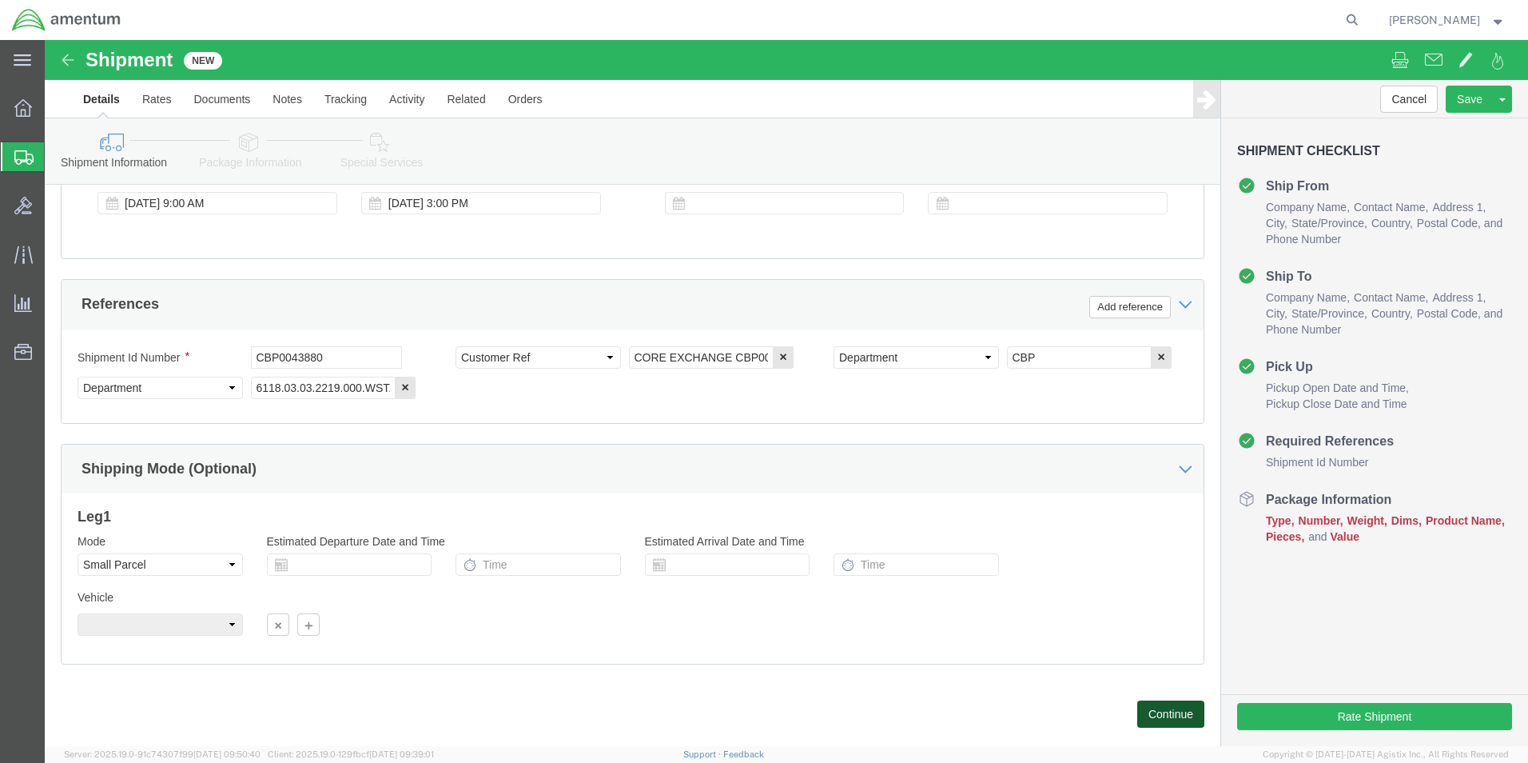
click button "Continue"
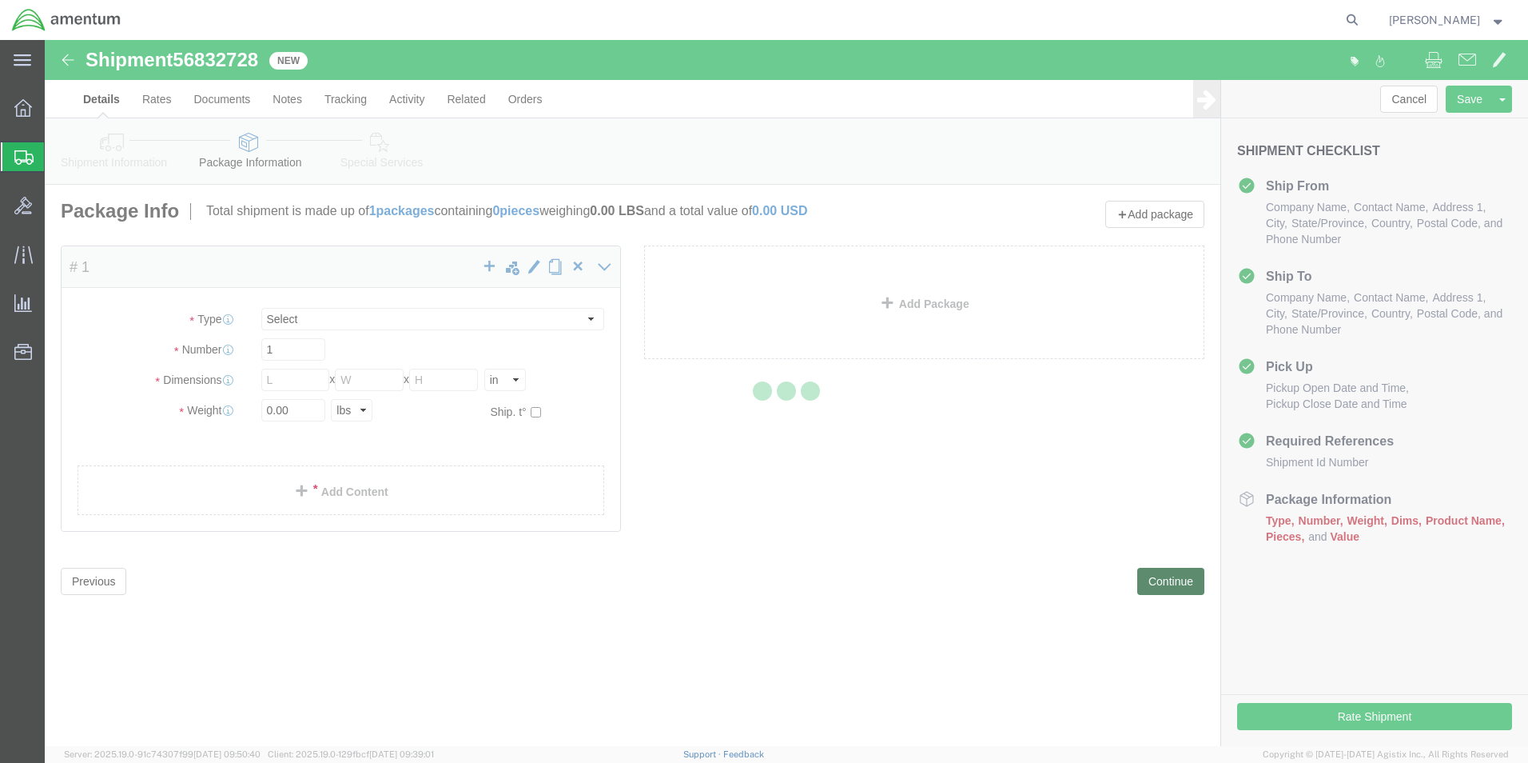
select select "YRPK"
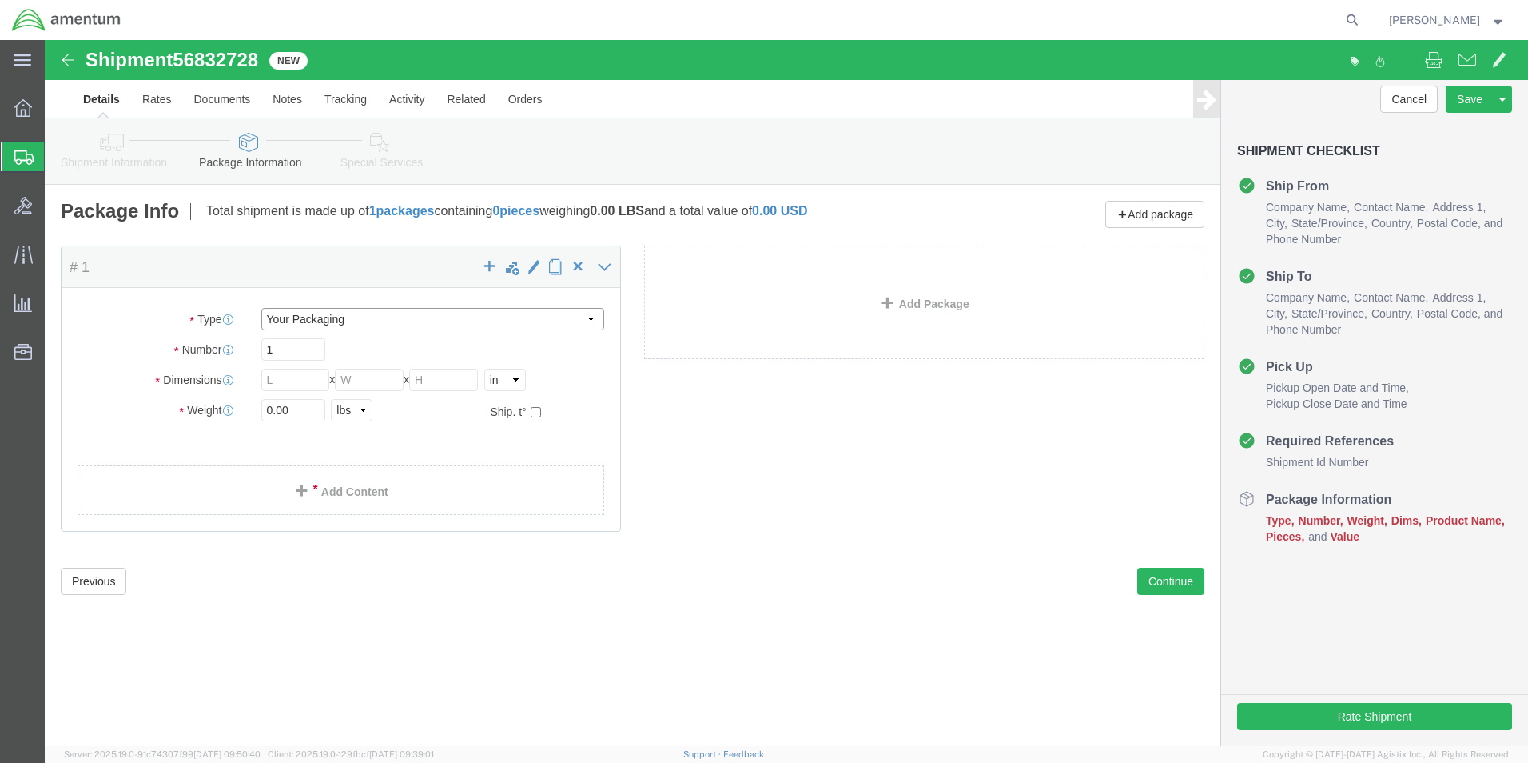
click select "Select Bale(s) Basket(s) Bolt(s) Bottle(s) Buckets Bulk Bundle(s) Can(s) Cardbo…"
click div "Package Content # 1 x Package Type Select Bale(s) Basket(s) Bolt(s) Bottle(s) B…"
click input "text"
type input "24"
type input "12"
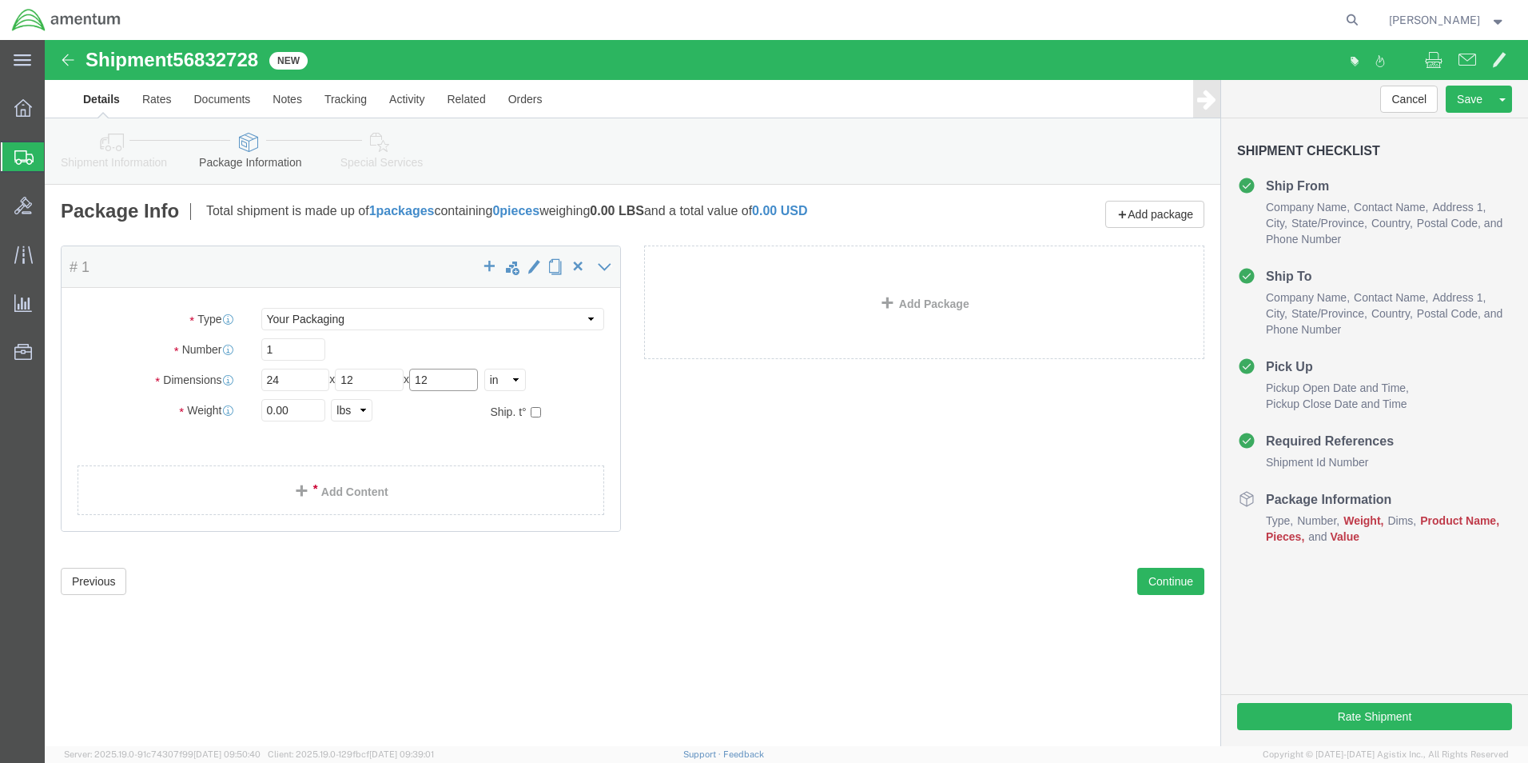
type input "12"
click input "0.00"
type input "10"
click link "Add Content"
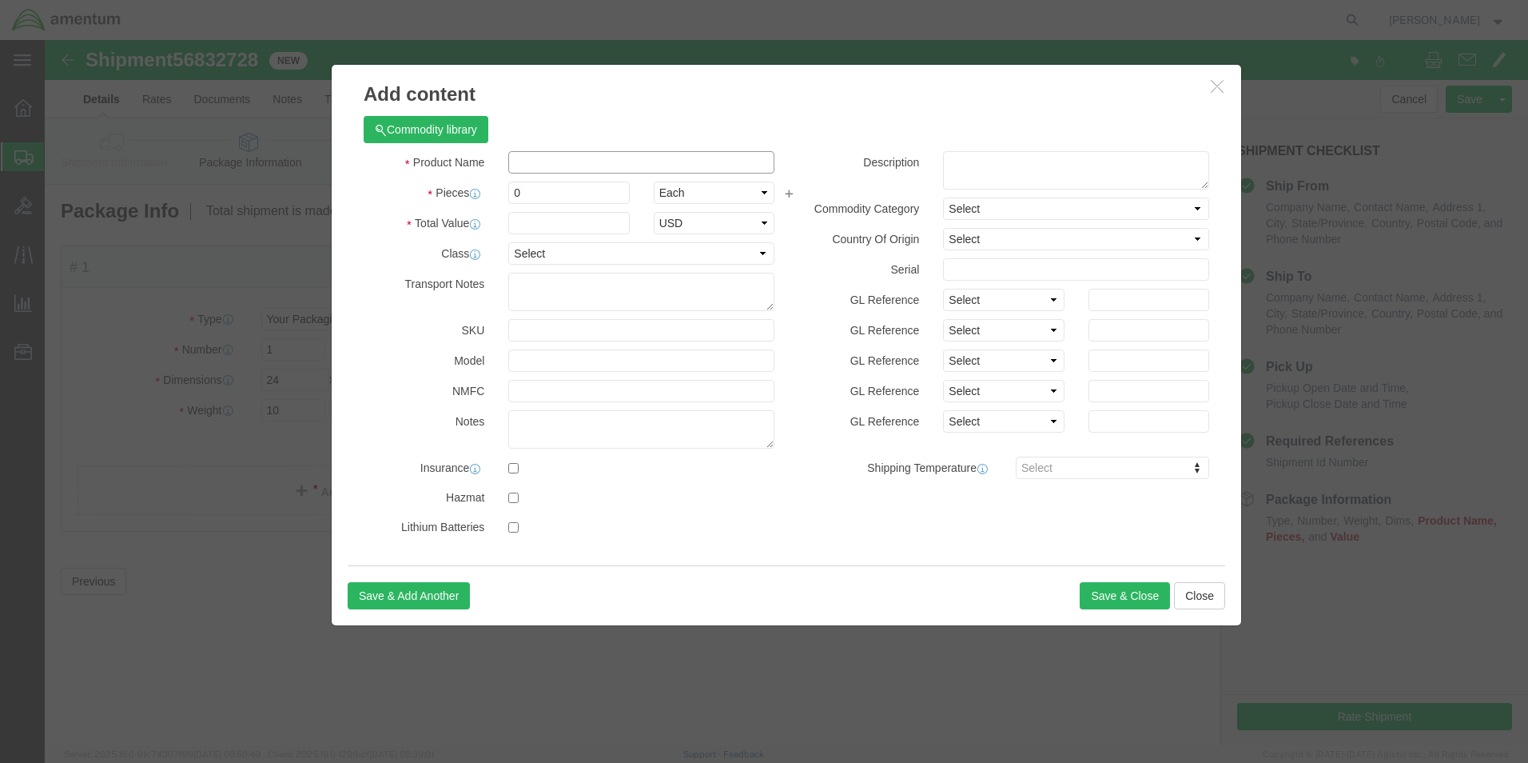
click input "text"
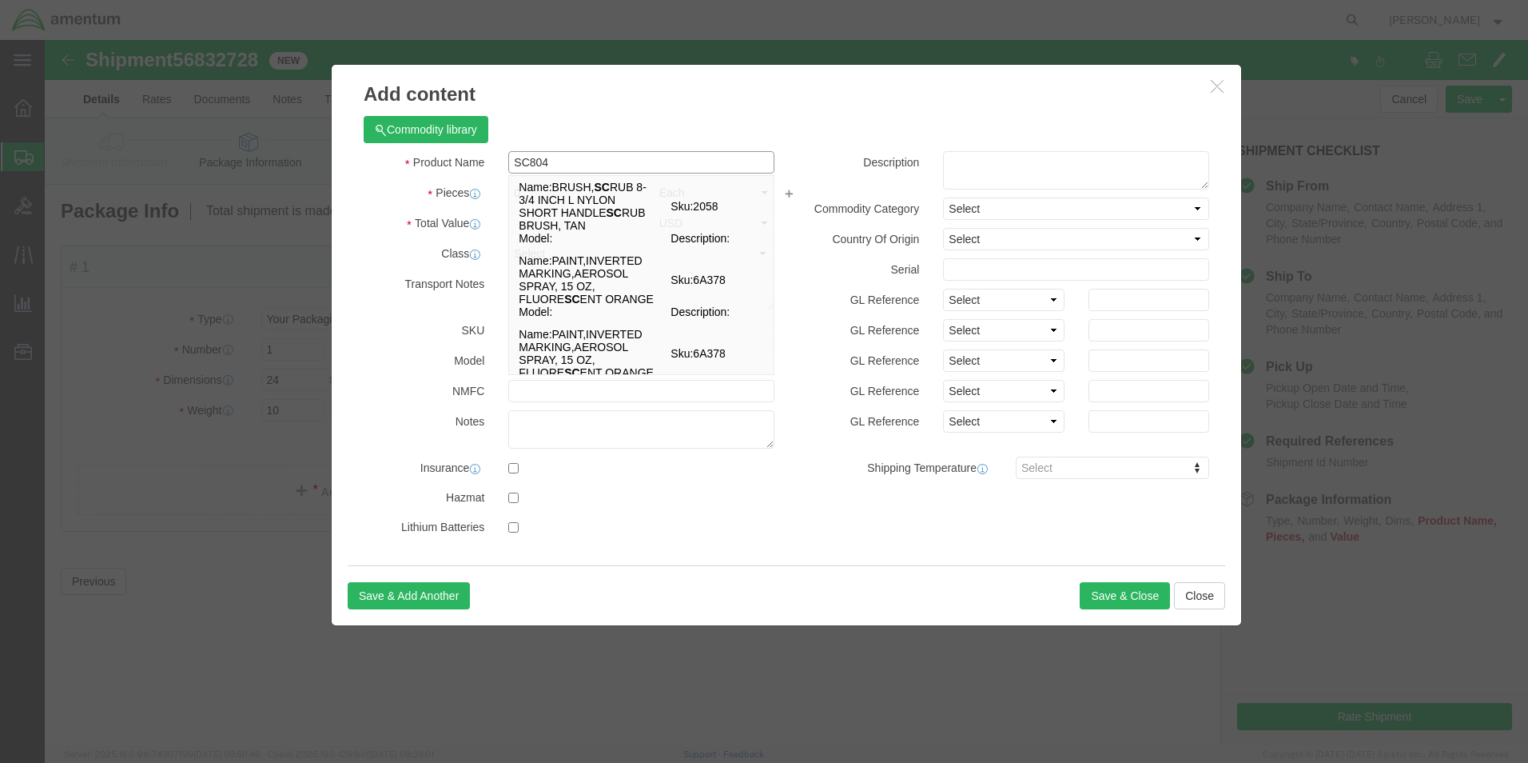
type input "SC8042"
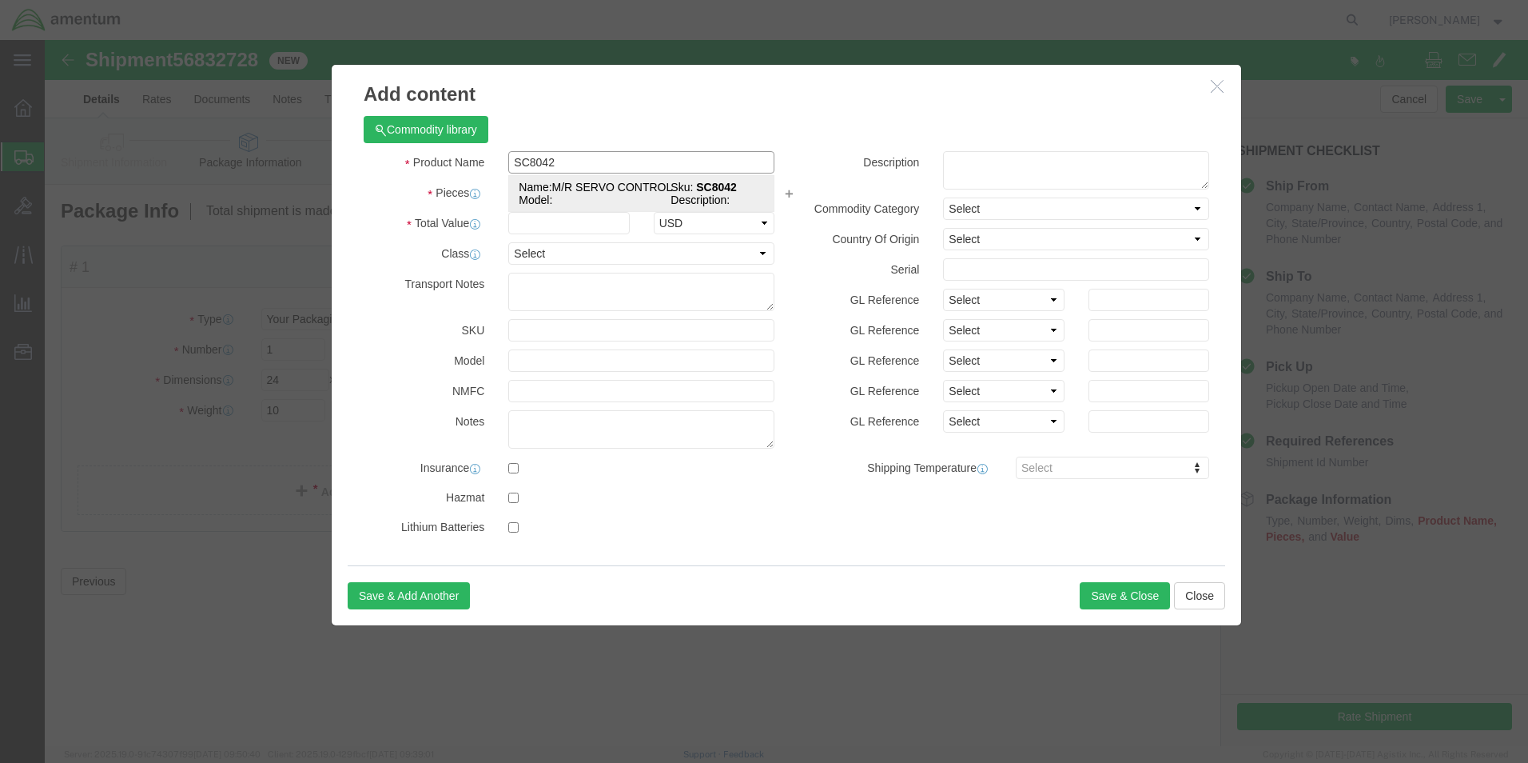
click td "Name: M/R SERVO CONTROL"
select select "USD"
type input "M/R SERVO CONTROL"
type input "SC8042"
type input "M/R SERVO CONTROL"
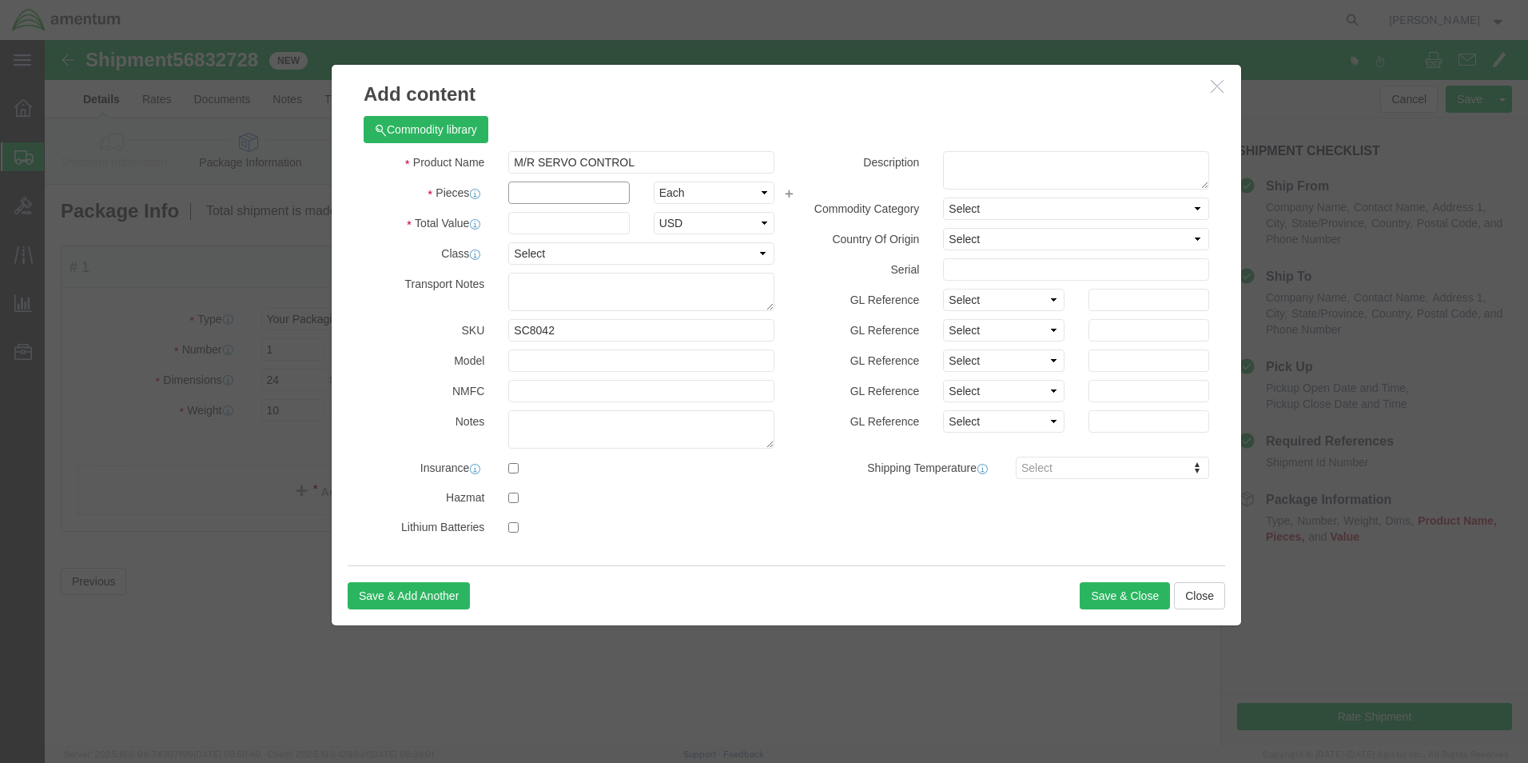
click input "text"
type input "1"
click input "text"
type input "2000"
click textarea
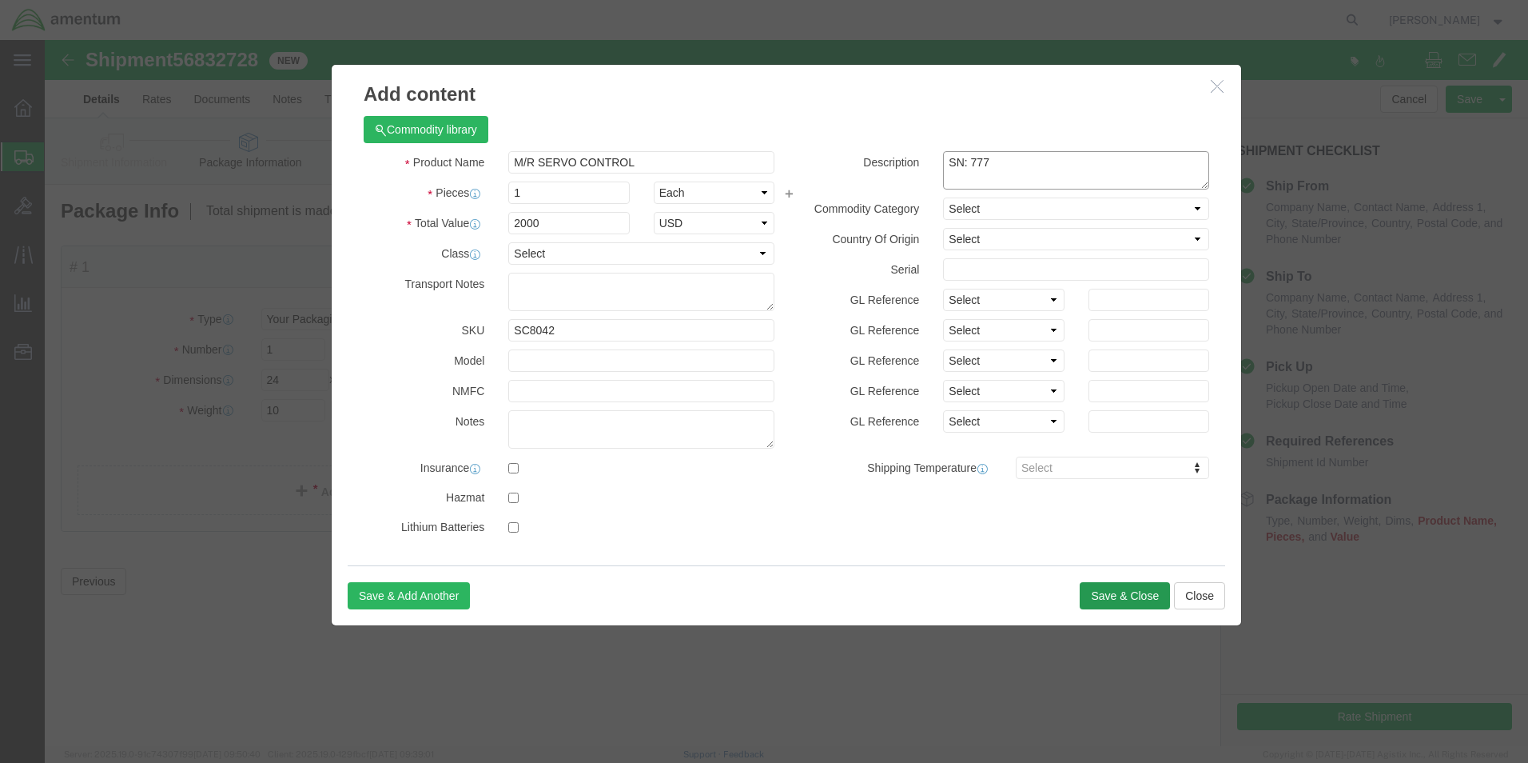
type textarea "SN: 777"
click button "Save & Close"
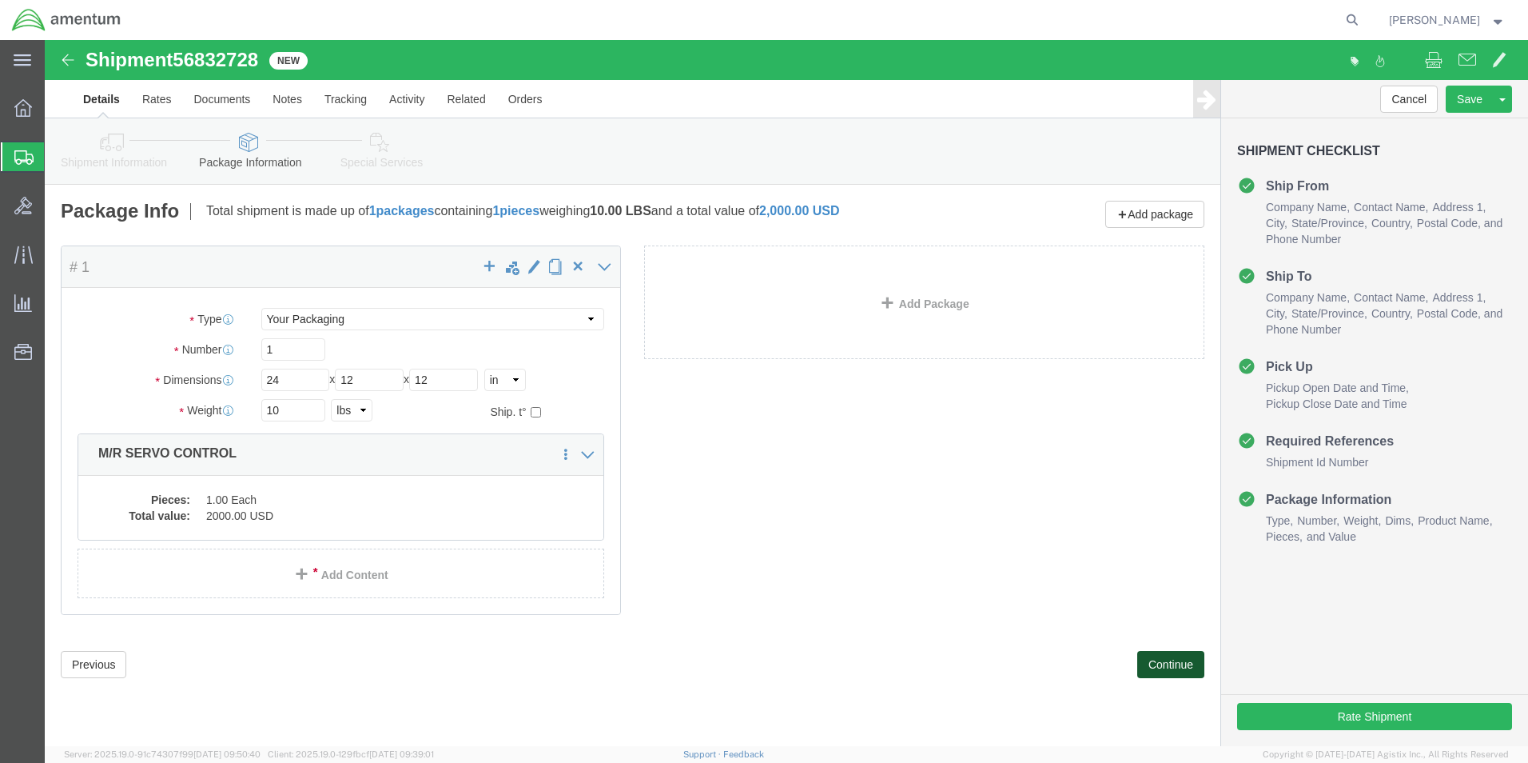
click button "Continue"
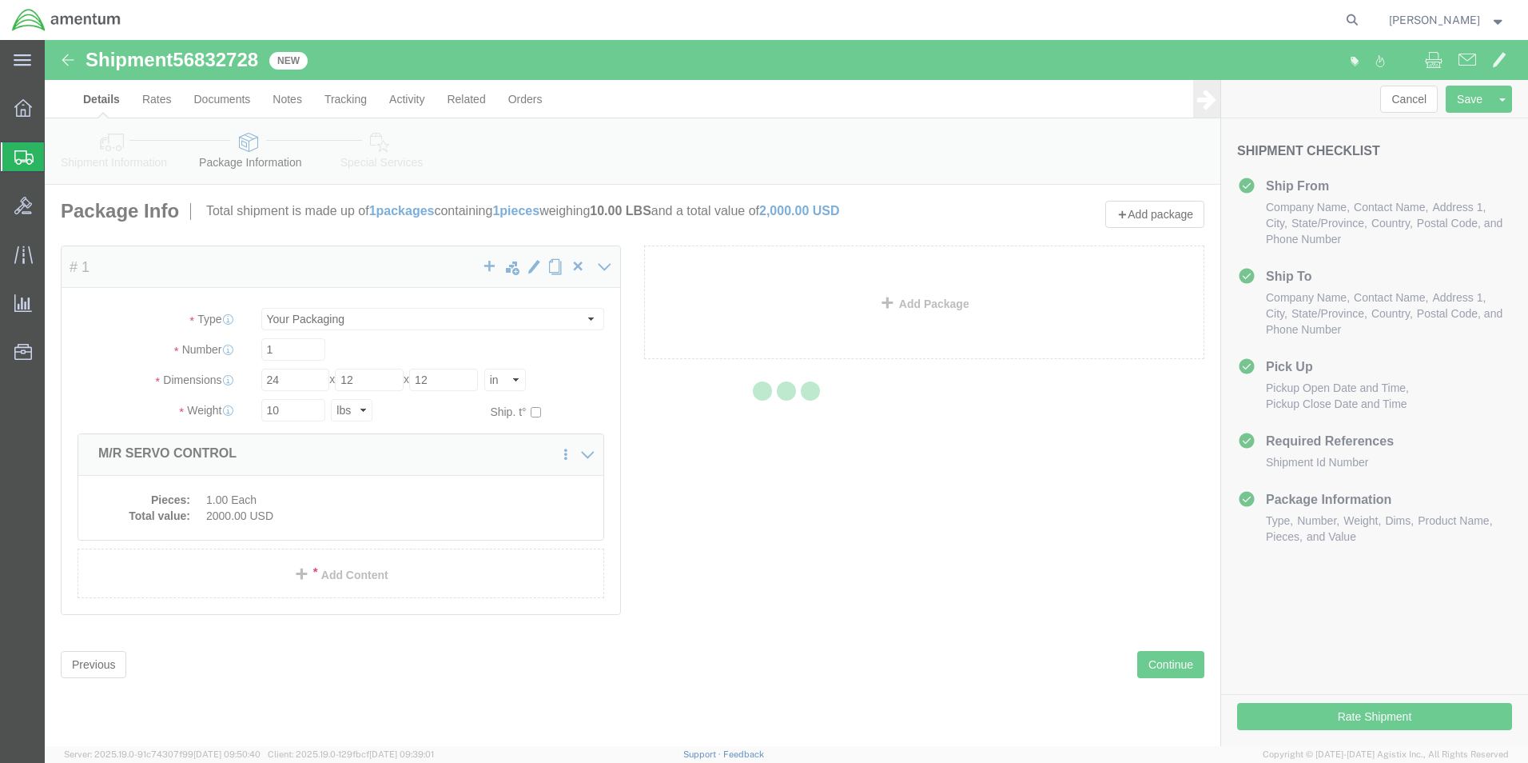
select select
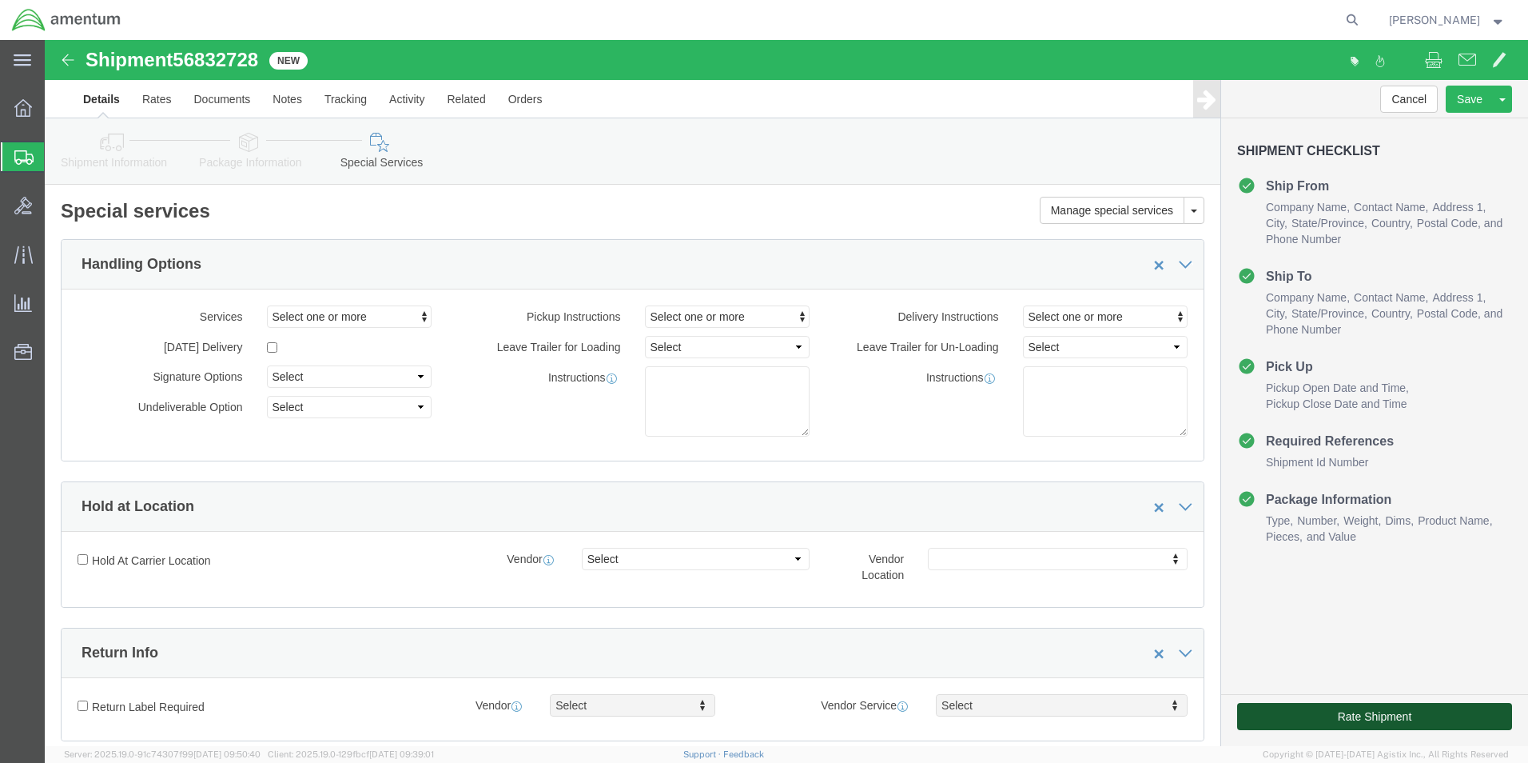
click button "Rate Shipment"
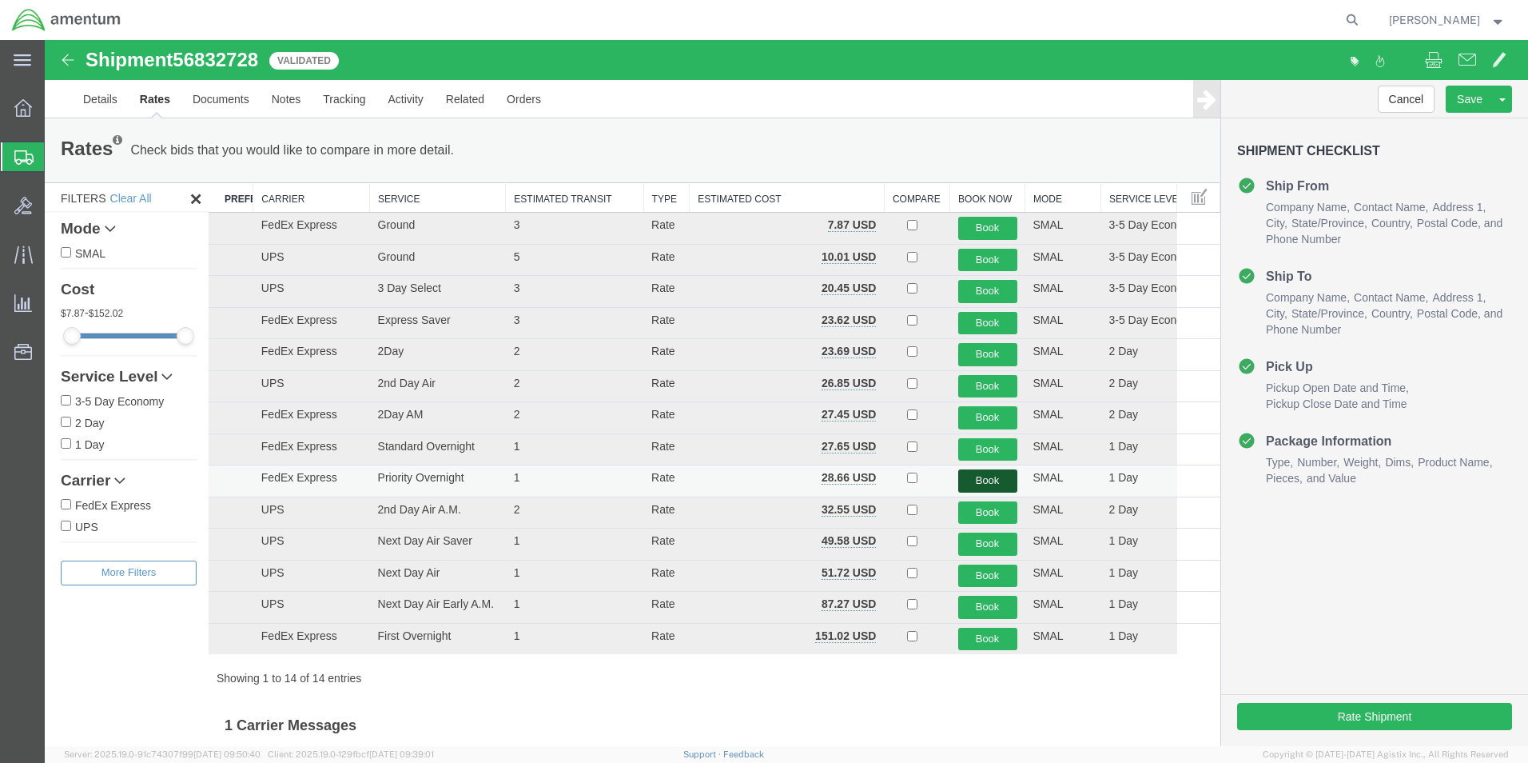
click at [986, 470] on button "Book" at bounding box center [987, 480] width 59 height 23
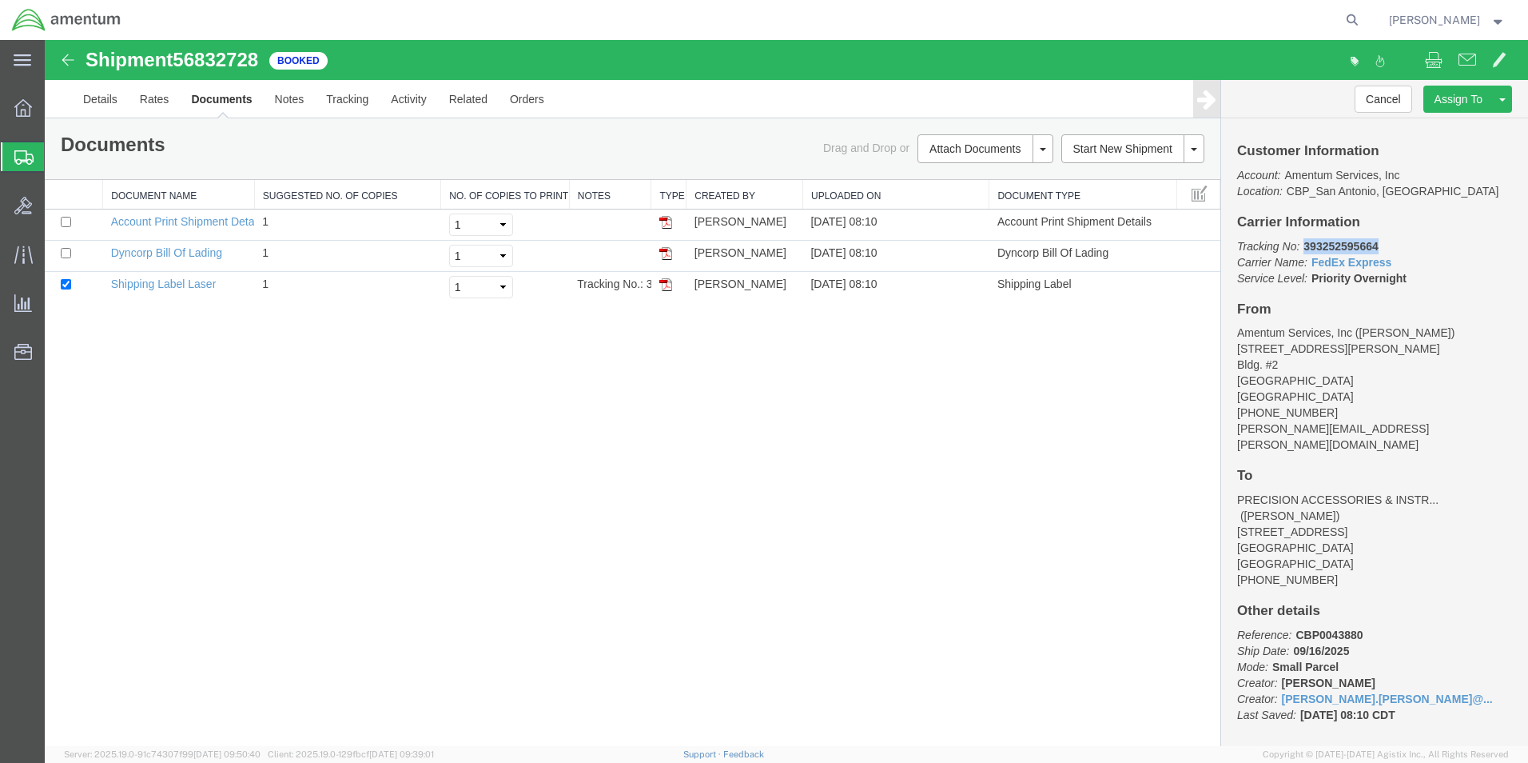
drag, startPoint x: 1384, startPoint y: 246, endPoint x: 1306, endPoint y: 251, distance: 77.7
click at [1306, 251] on p "Tracking No: 393252595664 Carrier Name: FedEx Express FedEx Express Service Lev…" at bounding box center [1374, 262] width 275 height 48
copy b "393252595664"
drag, startPoint x: 670, startPoint y: 288, endPoint x: 681, endPoint y: 250, distance: 39.2
click at [670, 288] on img at bounding box center [665, 284] width 13 height 13
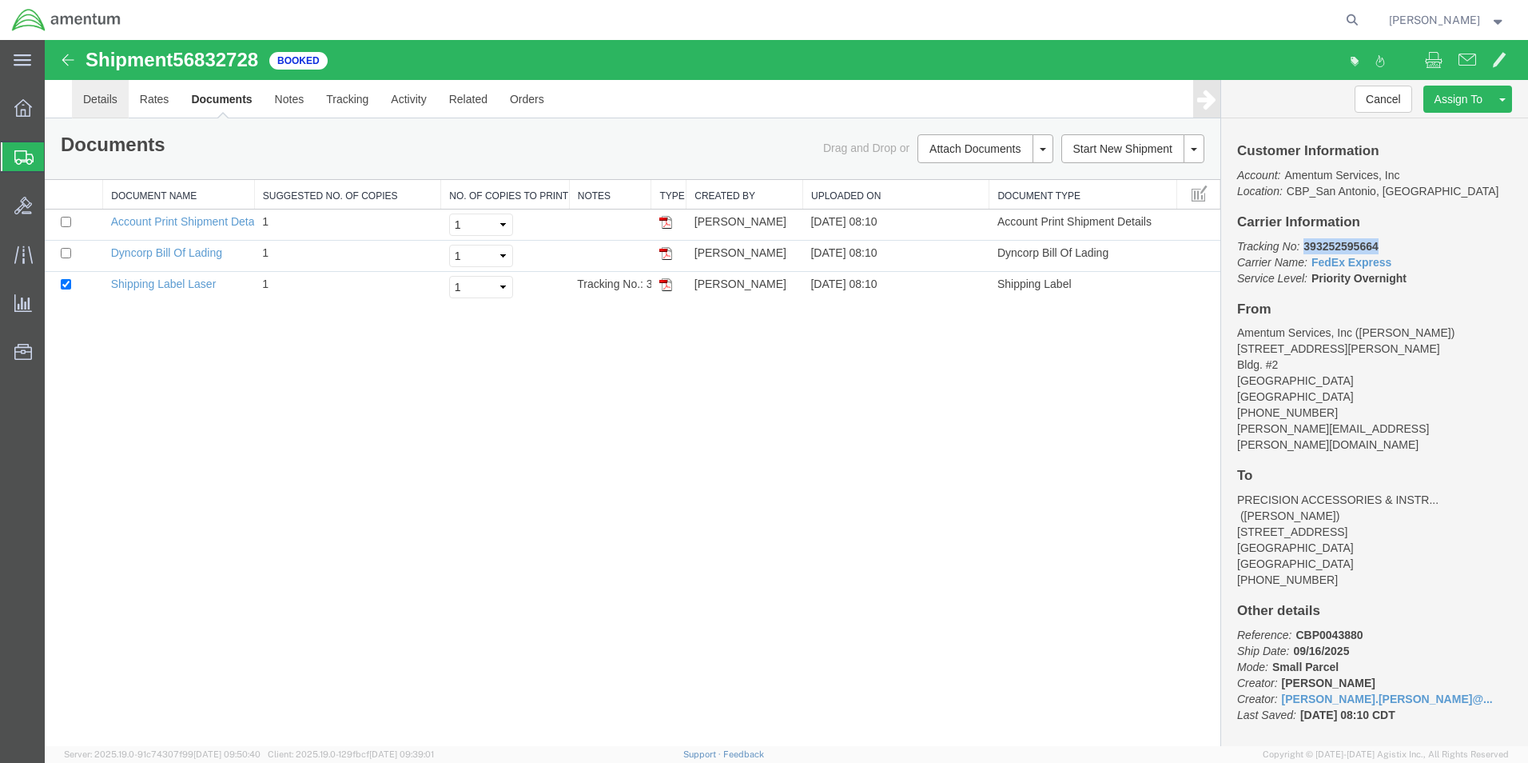
click at [106, 97] on link "Details" at bounding box center [100, 99] width 57 height 38
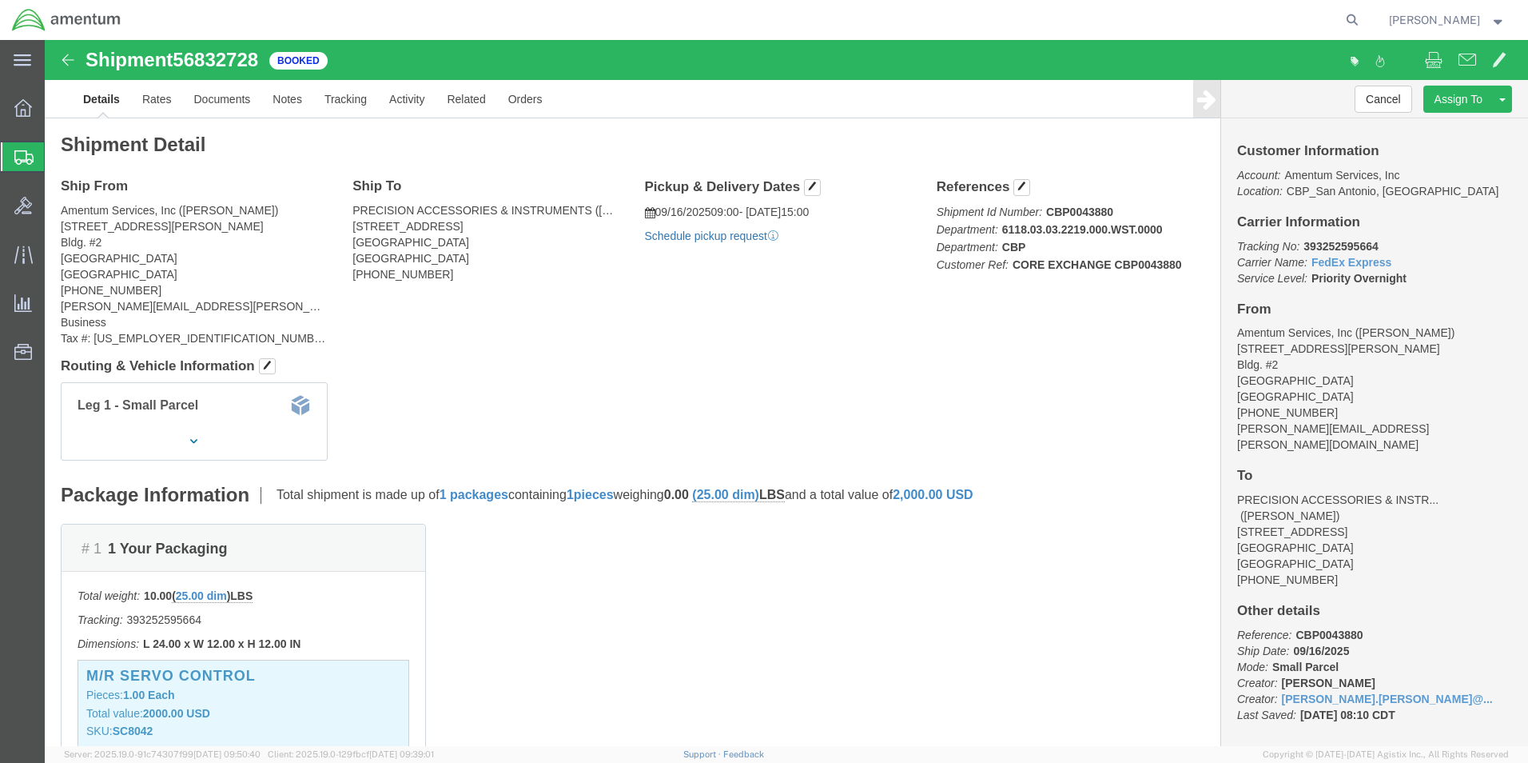
click link "Schedule pickup request"
